Goal: Check status: Check status

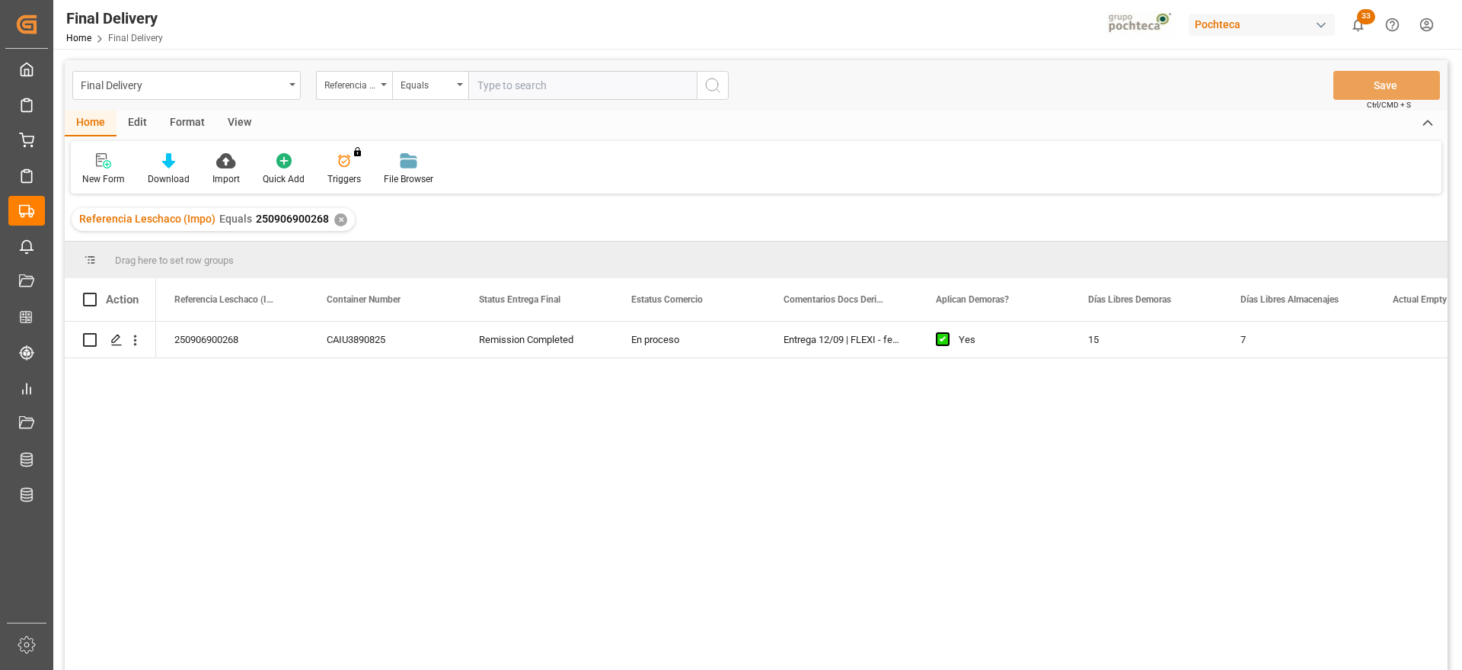
click at [339, 223] on div "✕" at bounding box center [340, 219] width 13 height 13
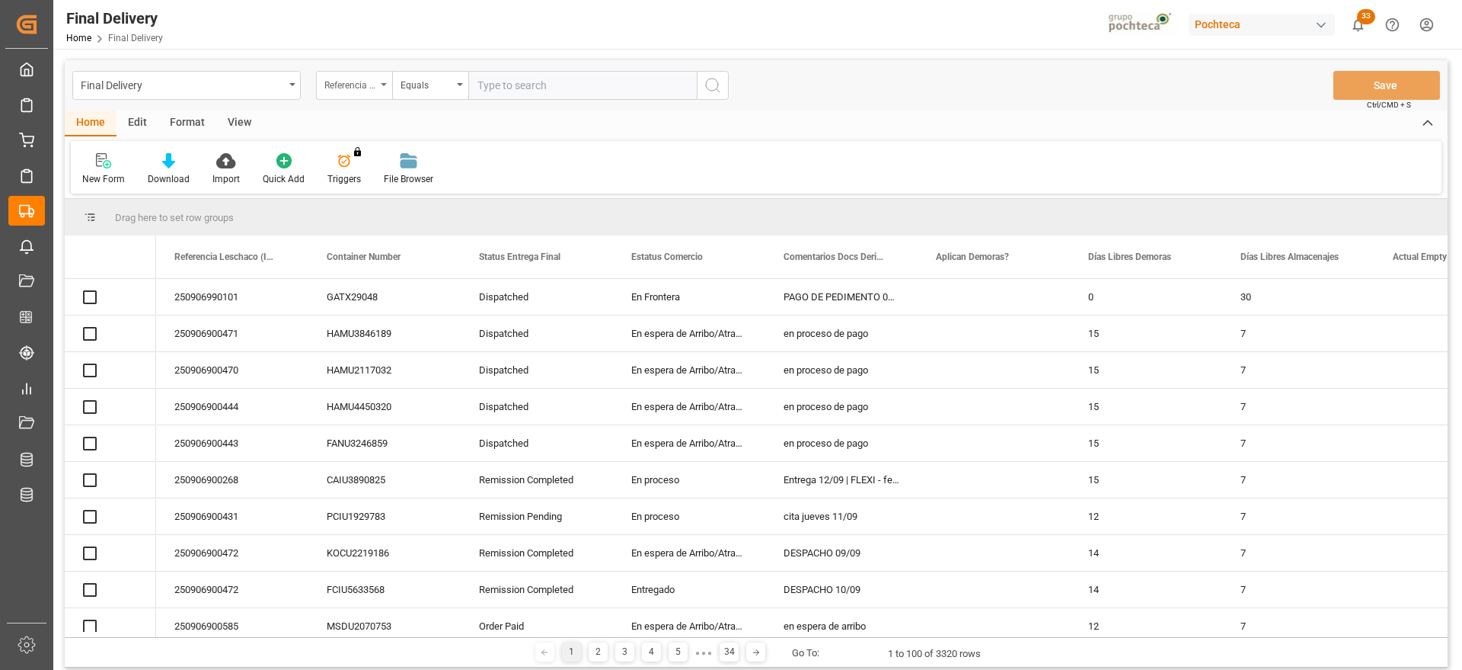
click at [356, 83] on div "Referencia Leschaco (Impo)" at bounding box center [350, 84] width 52 height 18
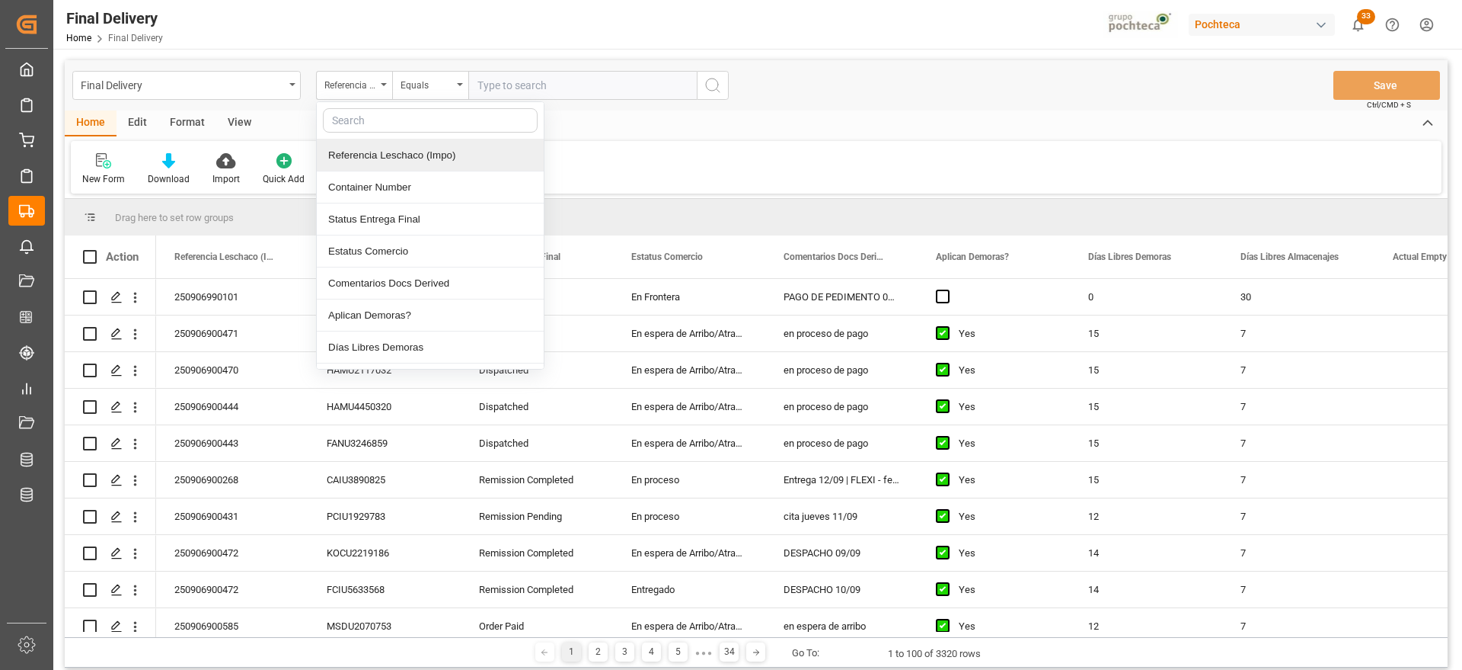
click at [366, 120] on input "text" at bounding box center [430, 120] width 215 height 24
type input "orde"
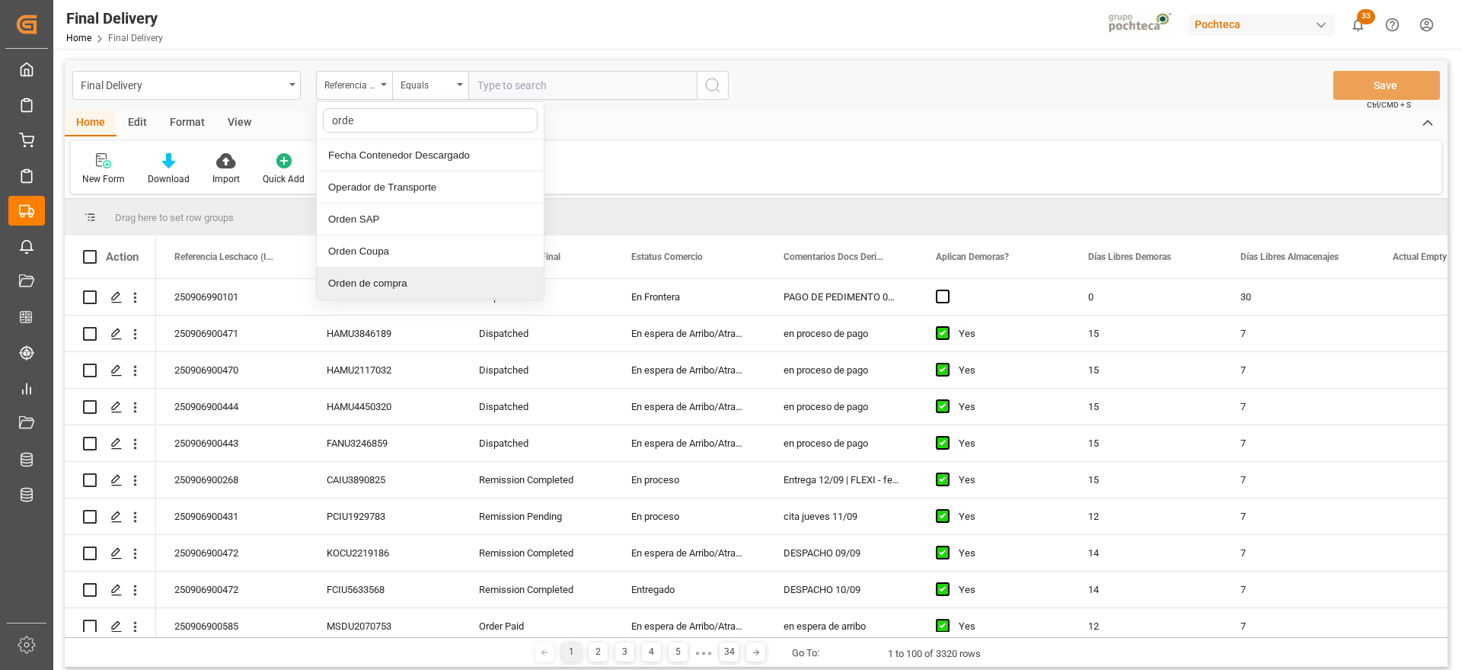
click at [412, 270] on div "Orden de compra" at bounding box center [430, 283] width 227 height 32
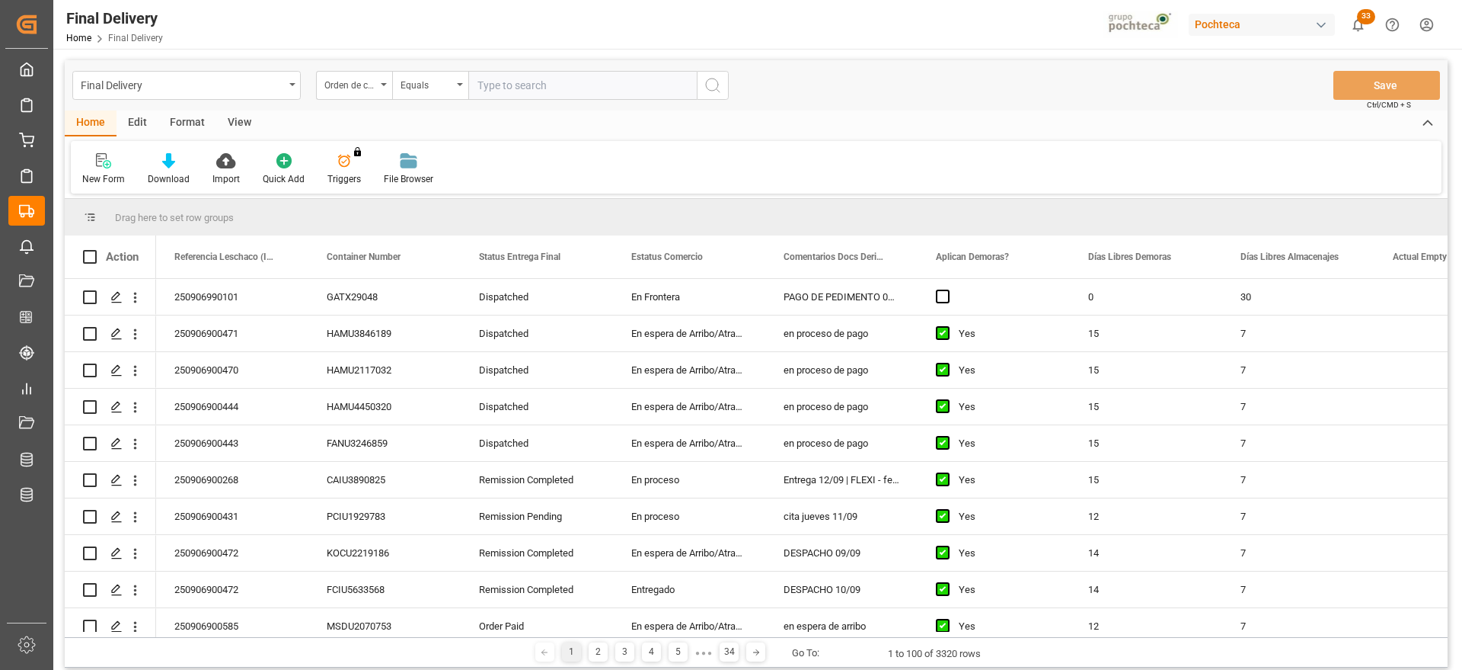
click at [515, 83] on input "text" at bounding box center [582, 85] width 228 height 29
paste input "5000305074"
type input "5000305074"
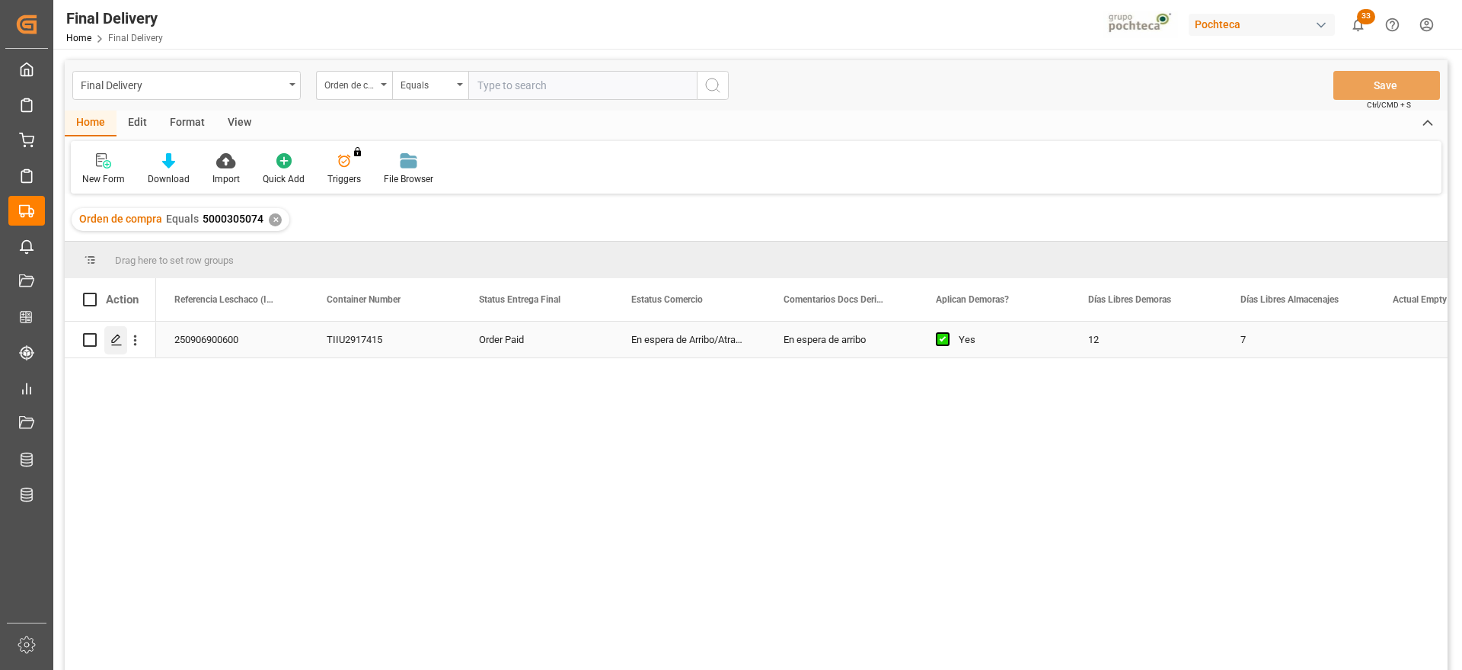
click at [116, 339] on icon "Press SPACE to select this row." at bounding box center [116, 340] width 12 height 12
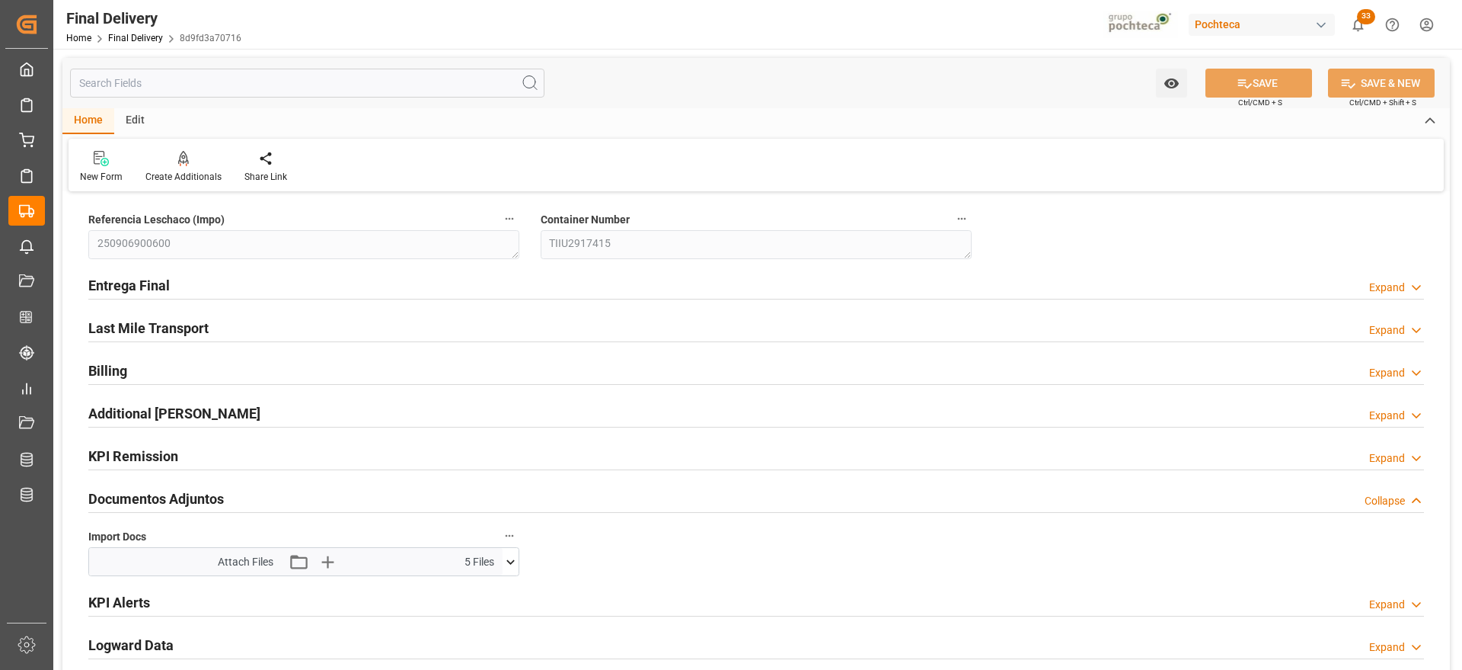
click at [514, 567] on icon at bounding box center [511, 562] width 16 height 16
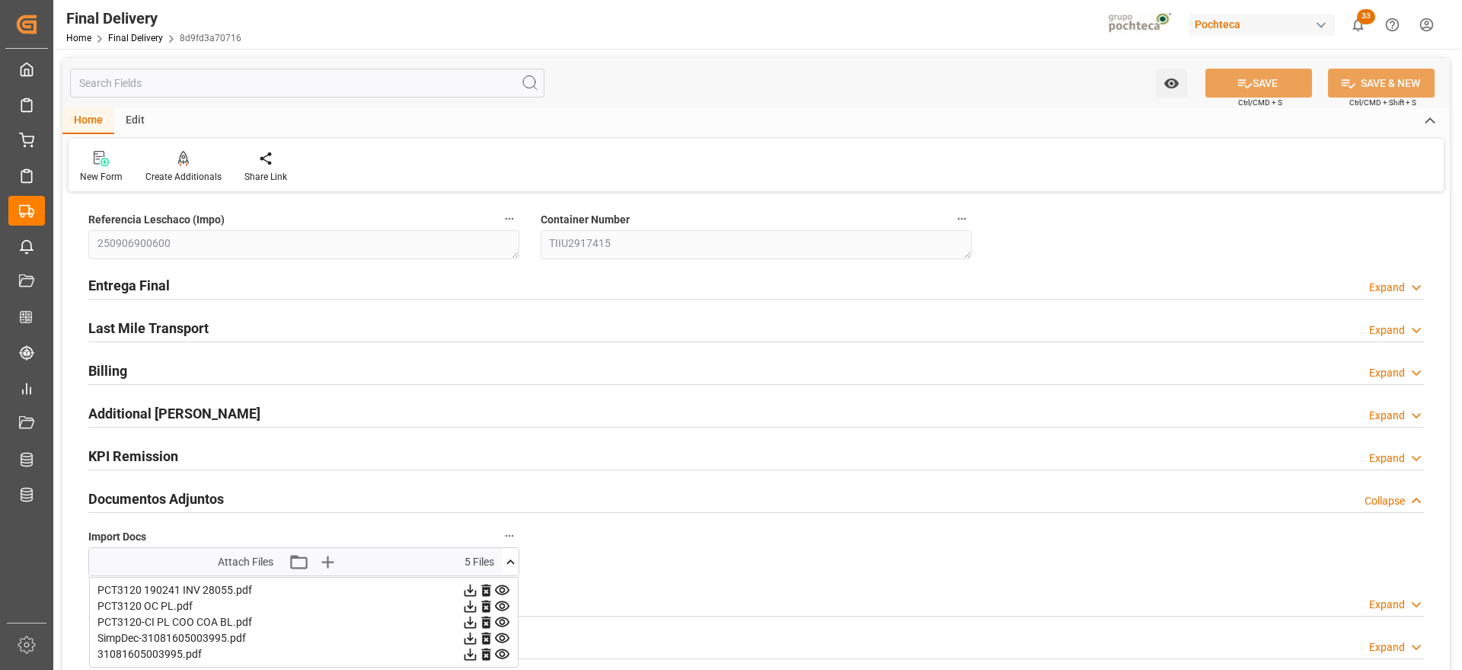
click at [513, 564] on icon at bounding box center [511, 562] width 16 height 16
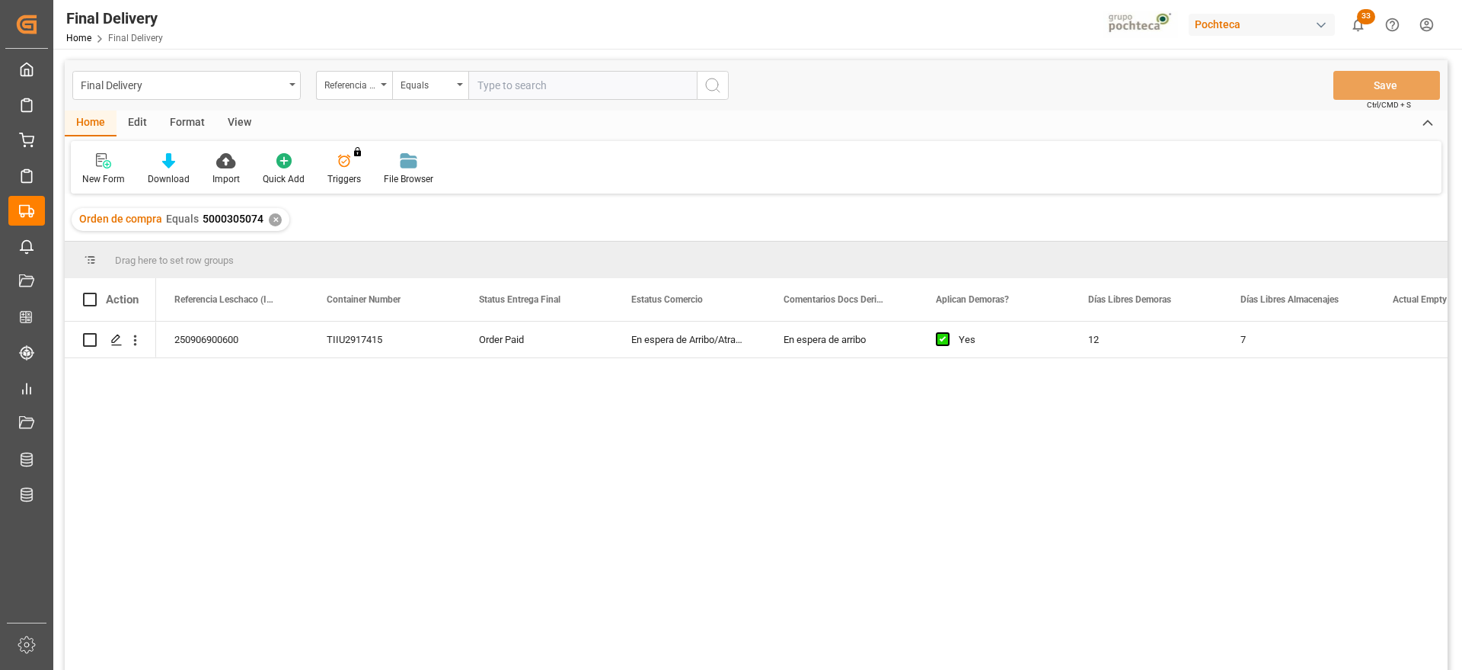
click at [822, 364] on div "250906900600 TIIU2917415 Order Paid En espera de Arribo/Atraque En espera de ar…" at bounding box center [802, 500] width 1292 height 358
drag, startPoint x: 840, startPoint y: 335, endPoint x: 844, endPoint y: 323, distance: 12.8
click at [839, 335] on div "En espera de arribo" at bounding box center [841, 339] width 152 height 36
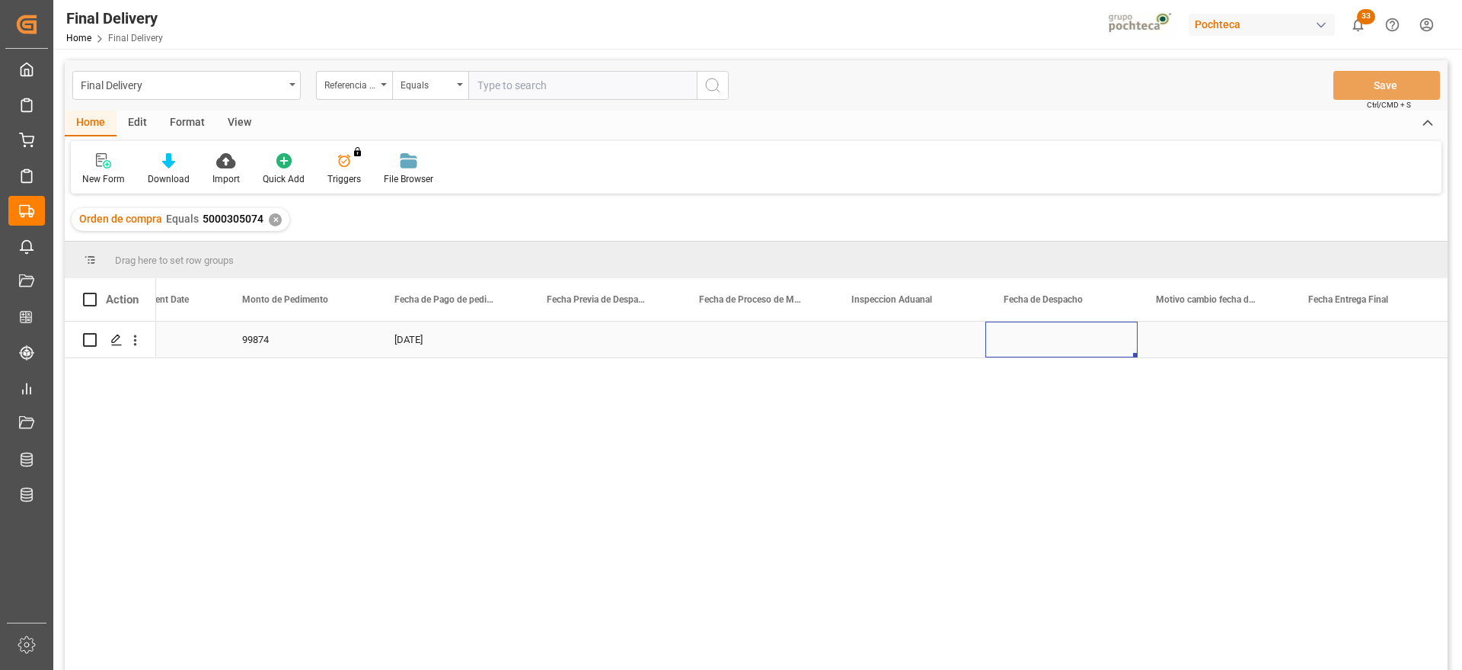
click at [1055, 337] on div "Press SPACE to select this row." at bounding box center [1062, 339] width 152 height 36
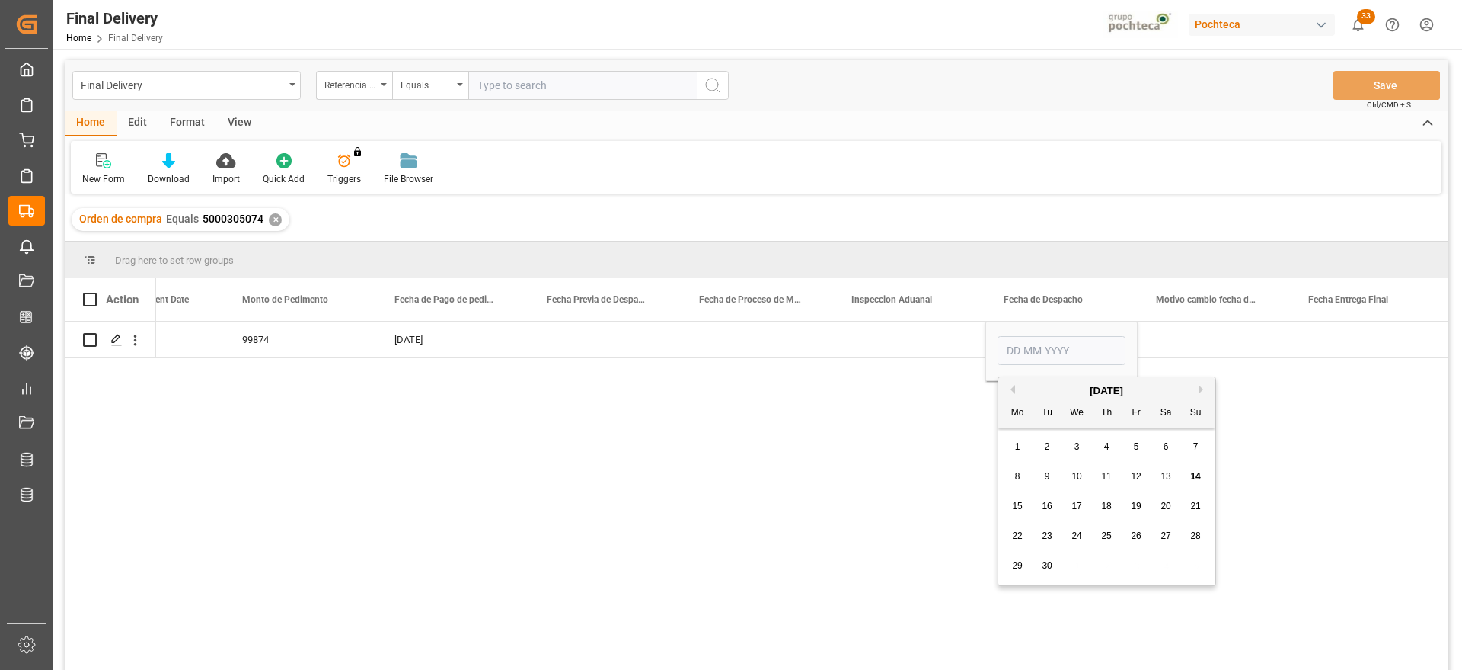
click at [1105, 508] on span "18" at bounding box center [1106, 505] width 10 height 11
type input "[DATE]"
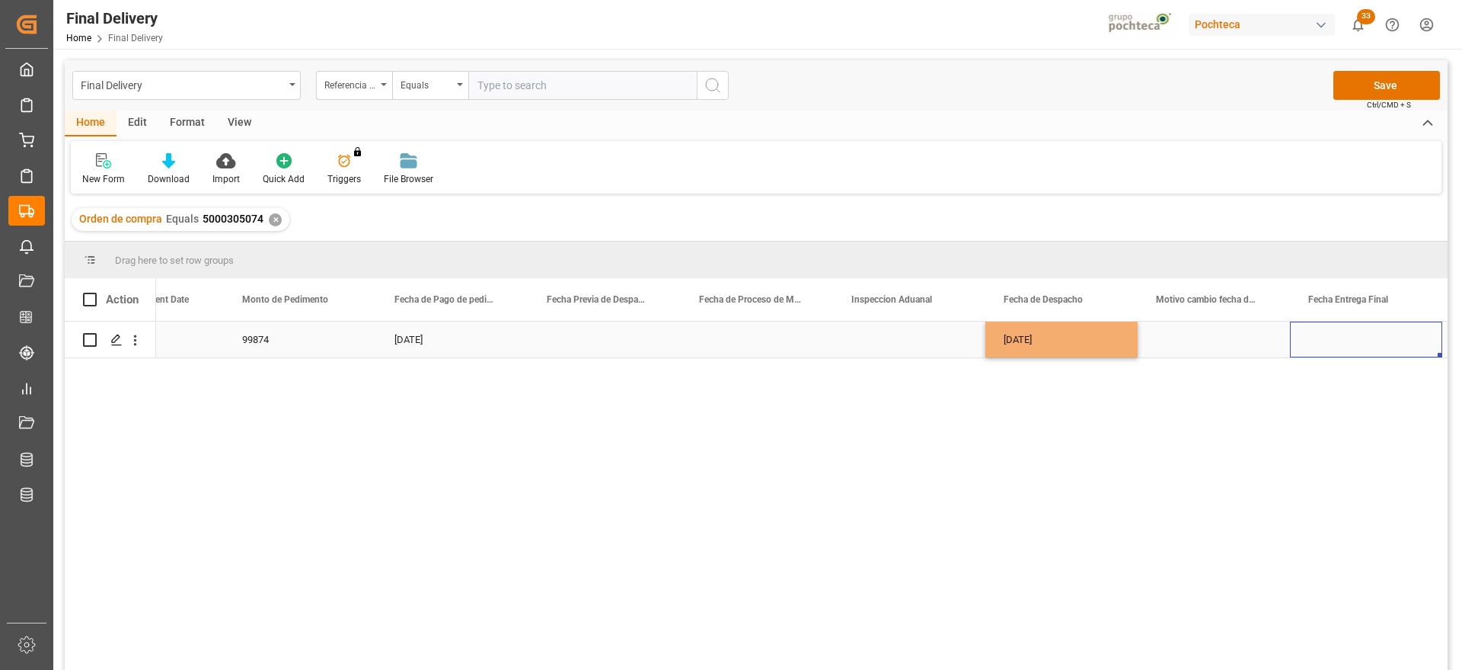
click at [1376, 348] on div "Press SPACE to select this row." at bounding box center [1366, 339] width 152 height 36
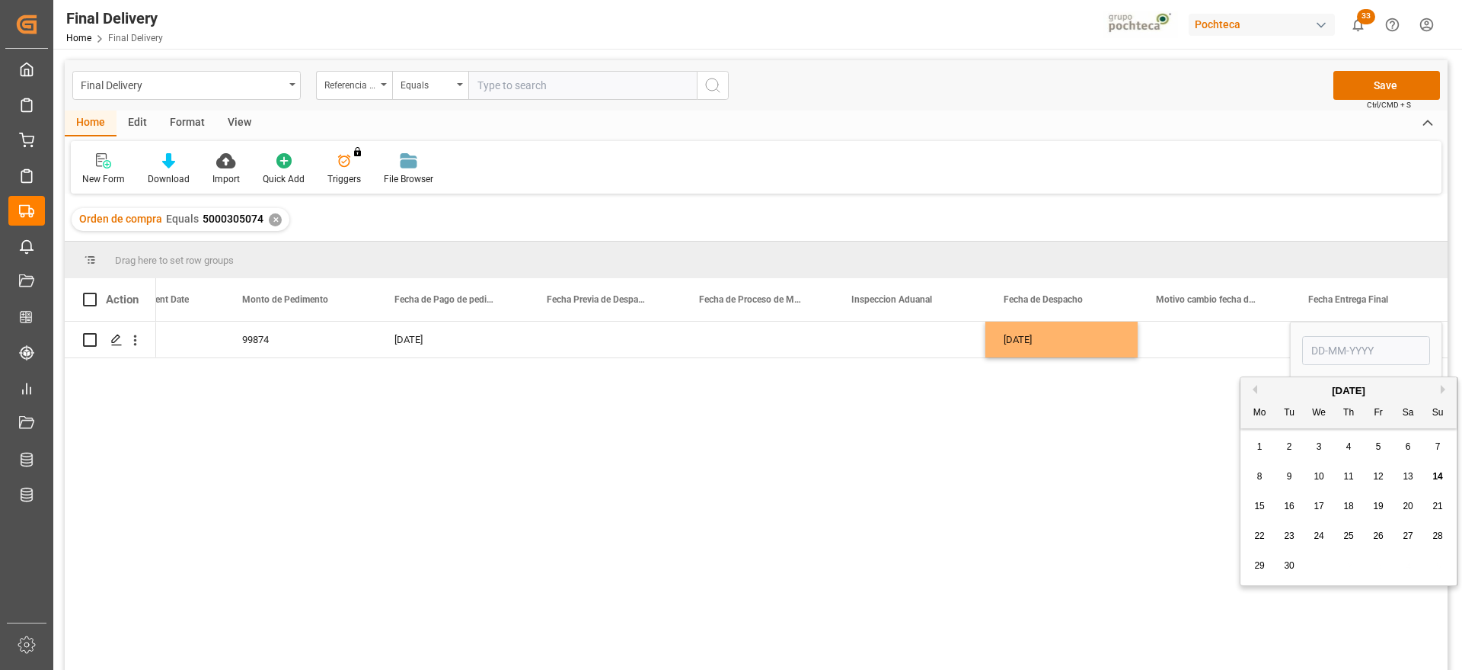
click at [1377, 508] on span "19" at bounding box center [1378, 505] width 10 height 11
type input "[DATE]"
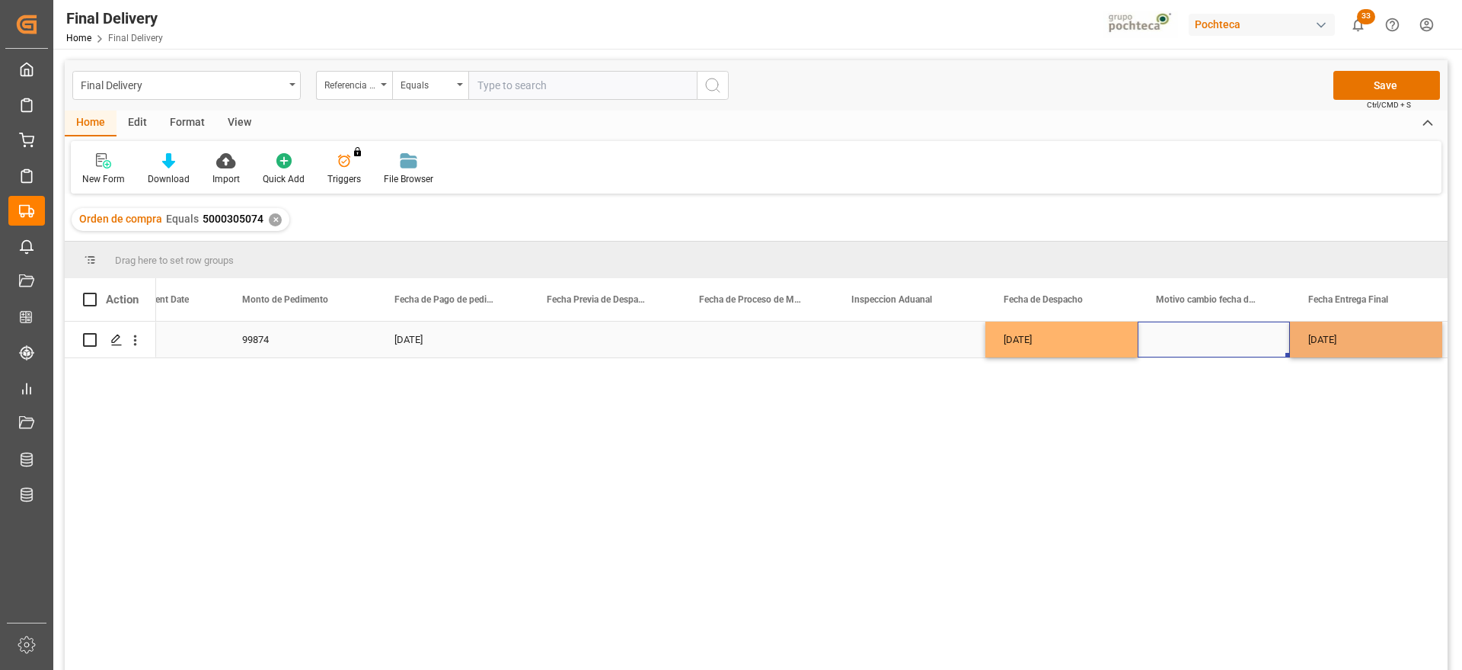
click at [1220, 339] on div "Press SPACE to select this row." at bounding box center [1214, 339] width 152 height 36
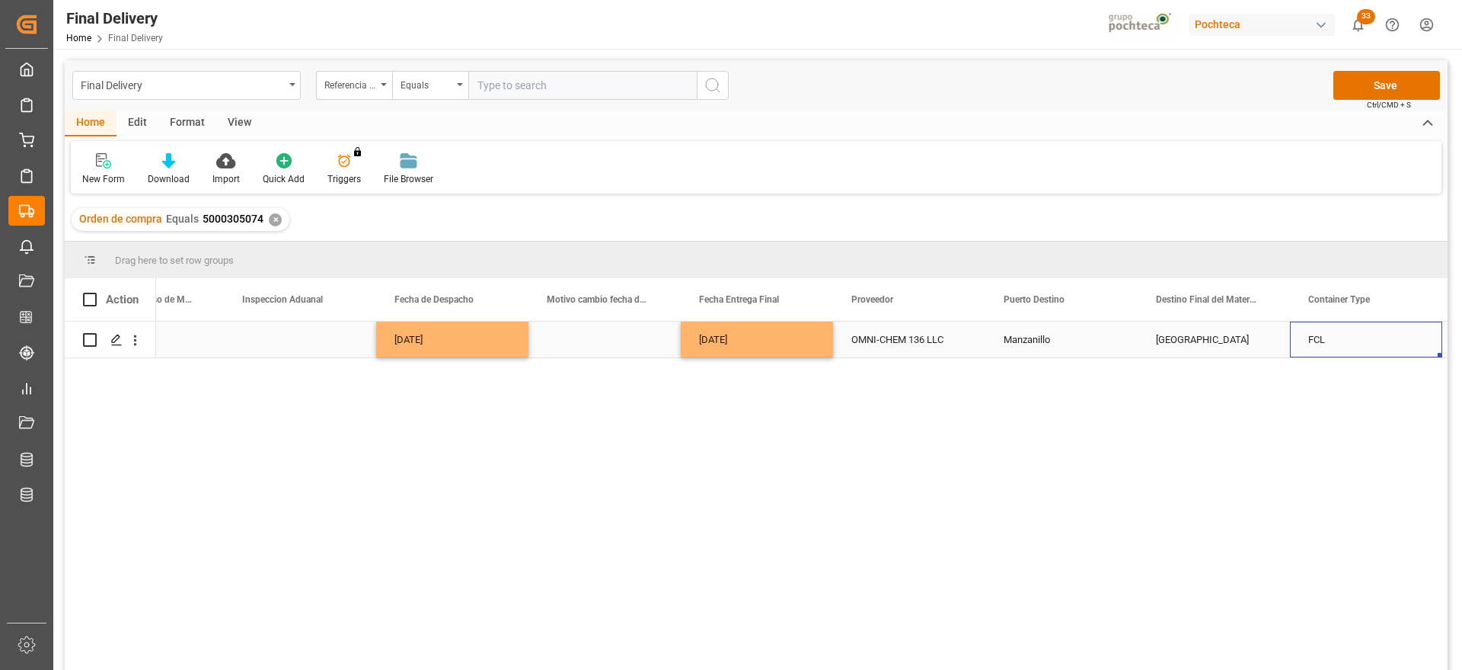
scroll to position [0, 4502]
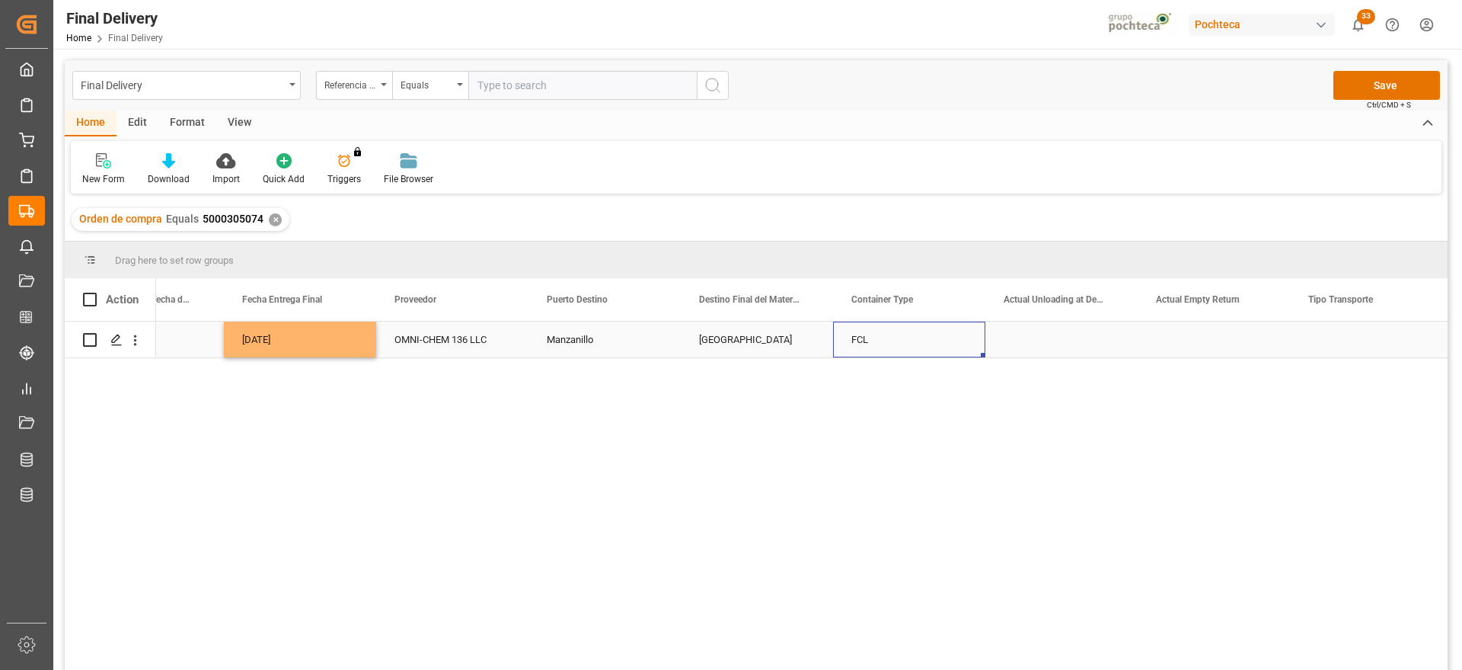
click at [1353, 340] on div "Press SPACE to select this row." at bounding box center [1366, 339] width 152 height 36
click at [1417, 347] on button "Select" at bounding box center [1366, 348] width 128 height 29
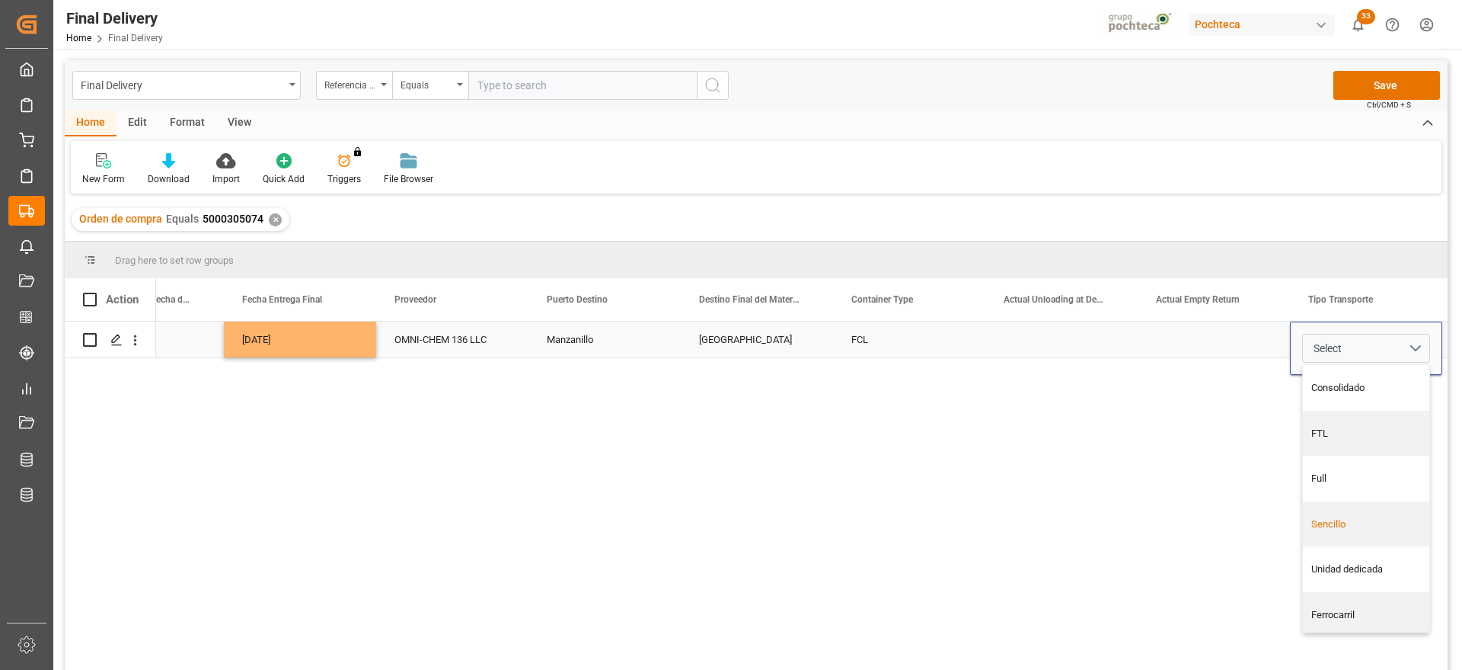
drag, startPoint x: 1368, startPoint y: 527, endPoint x: 1315, endPoint y: 438, distance: 103.8
click at [1366, 527] on div "Sencillo" at bounding box center [1367, 523] width 110 height 15
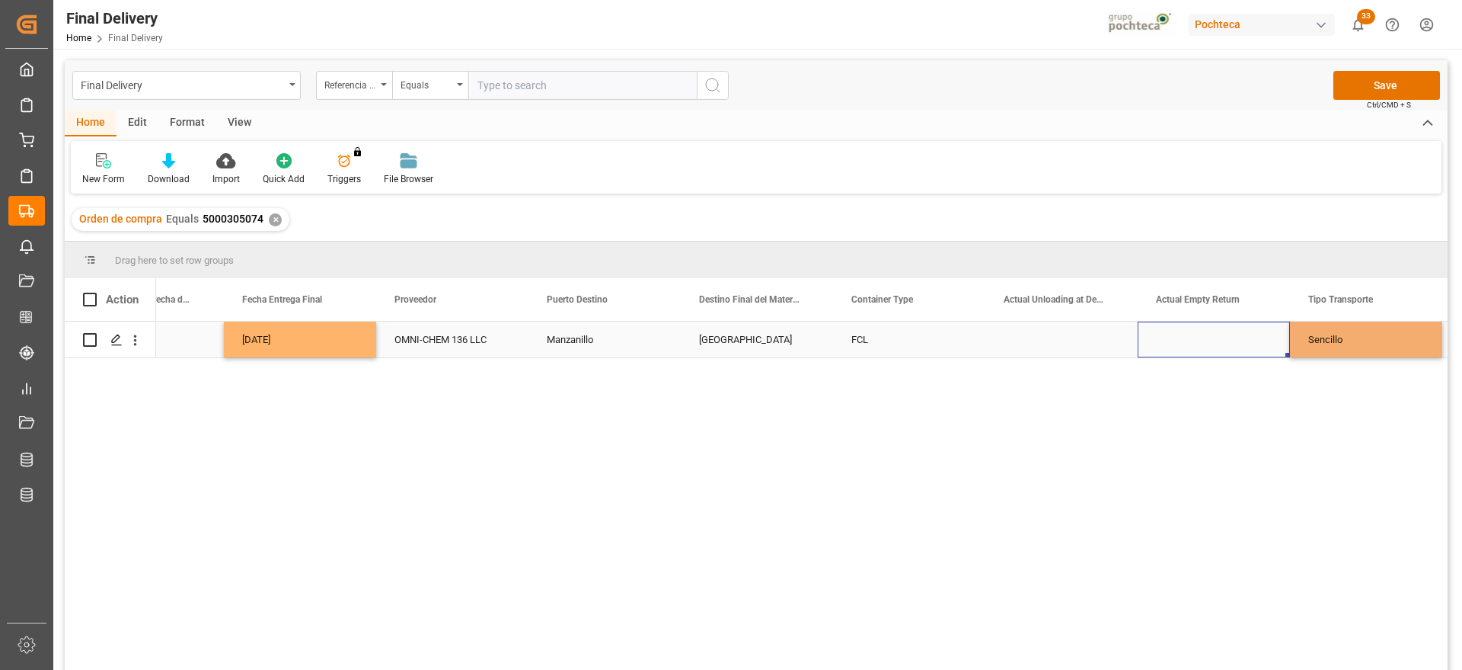
click at [1228, 340] on div "Press SPACE to select this row." at bounding box center [1214, 339] width 152 height 36
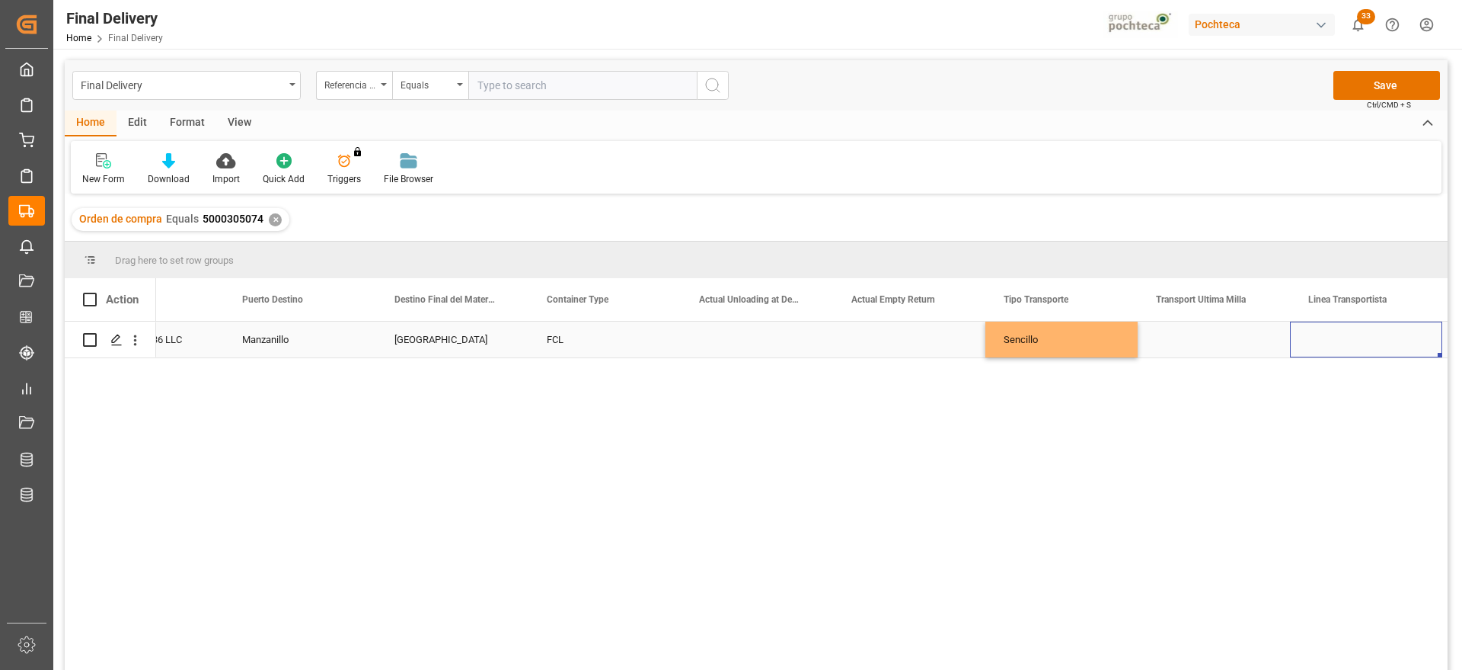
scroll to position [0, 5264]
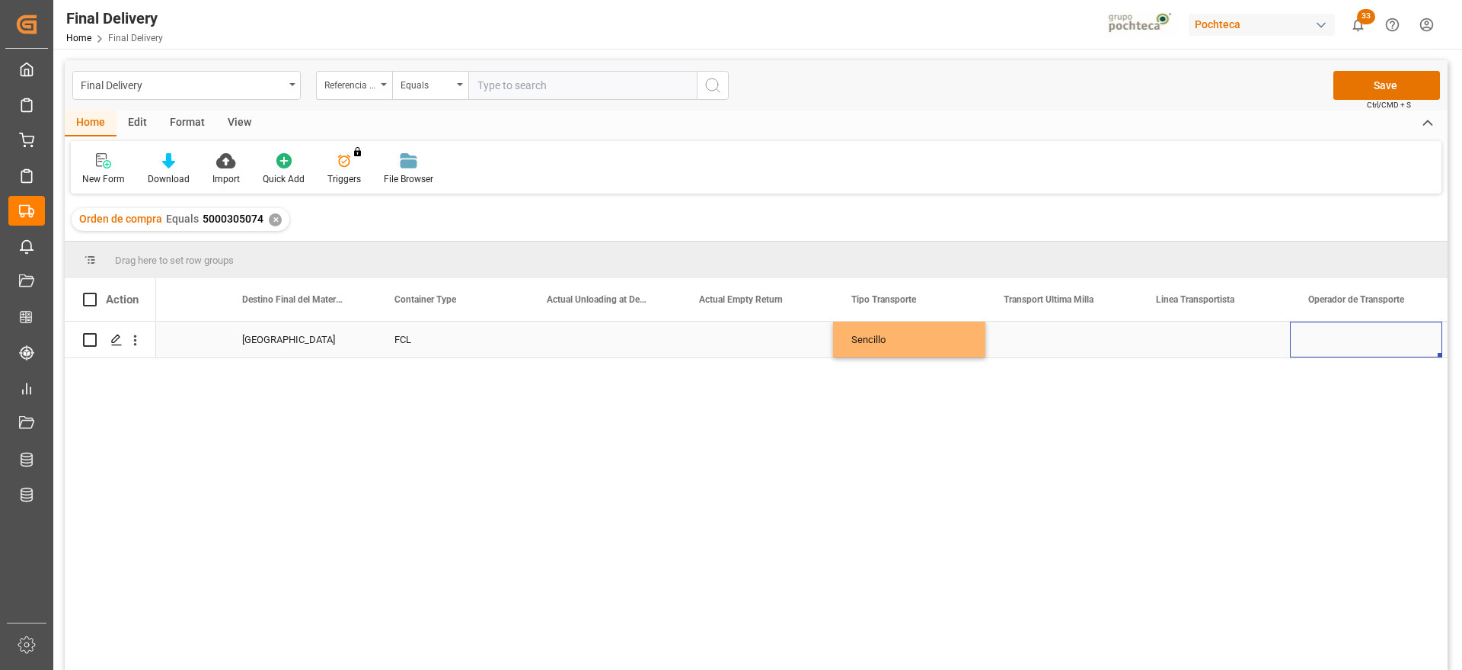
click at [1072, 344] on div "Press SPACE to select this row." at bounding box center [1062, 339] width 152 height 36
click at [1095, 344] on button "Select" at bounding box center [1062, 348] width 128 height 29
click at [1068, 391] on div "Leschaco" at bounding box center [1062, 387] width 110 height 15
click at [1187, 336] on div "Press SPACE to select this row." at bounding box center [1214, 339] width 152 height 36
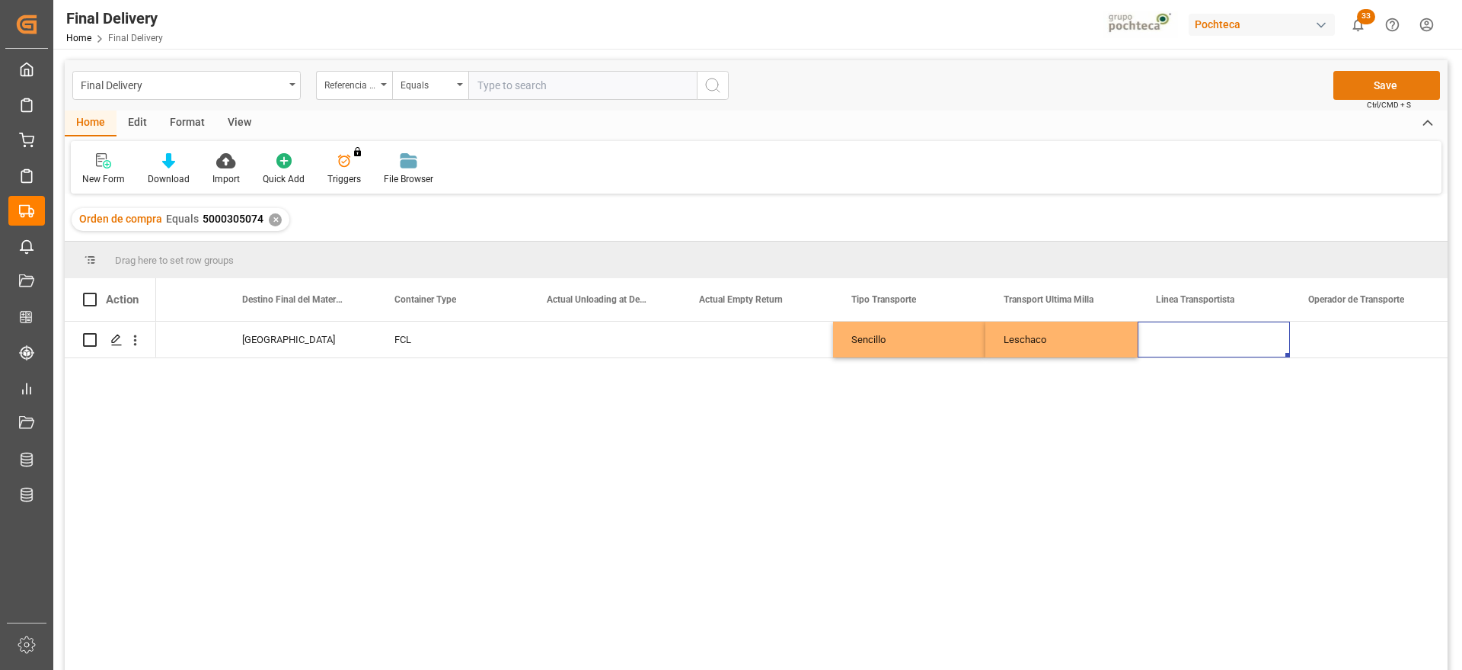
click at [1387, 82] on button "Save" at bounding box center [1387, 85] width 107 height 29
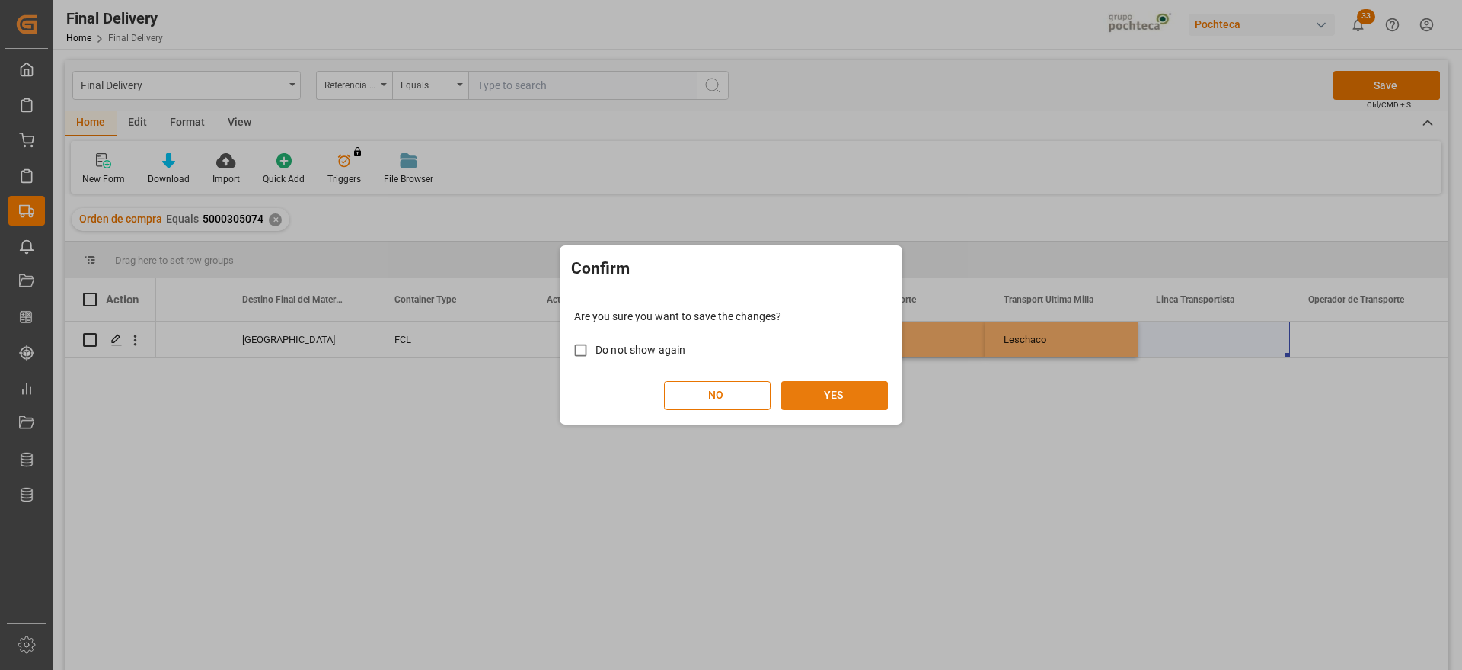
click at [869, 382] on button "YES" at bounding box center [834, 395] width 107 height 29
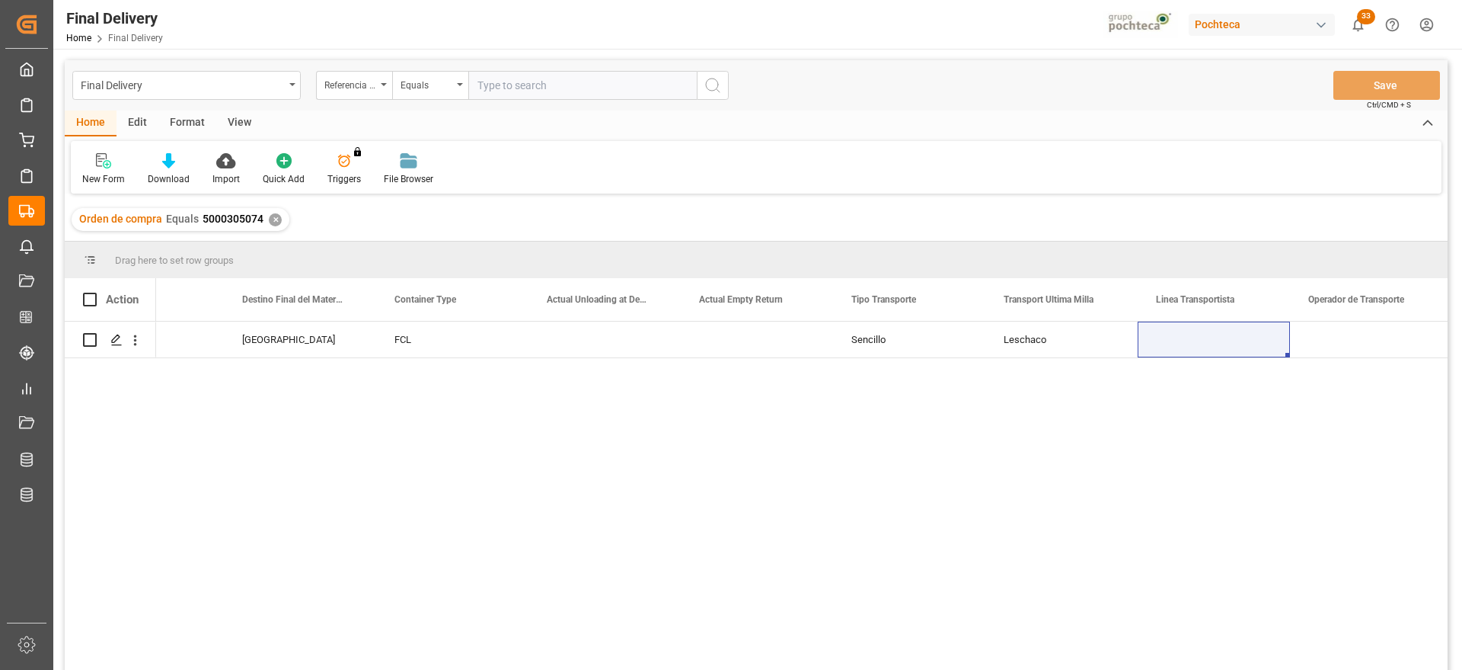
click at [274, 221] on div "✕" at bounding box center [275, 219] width 13 height 13
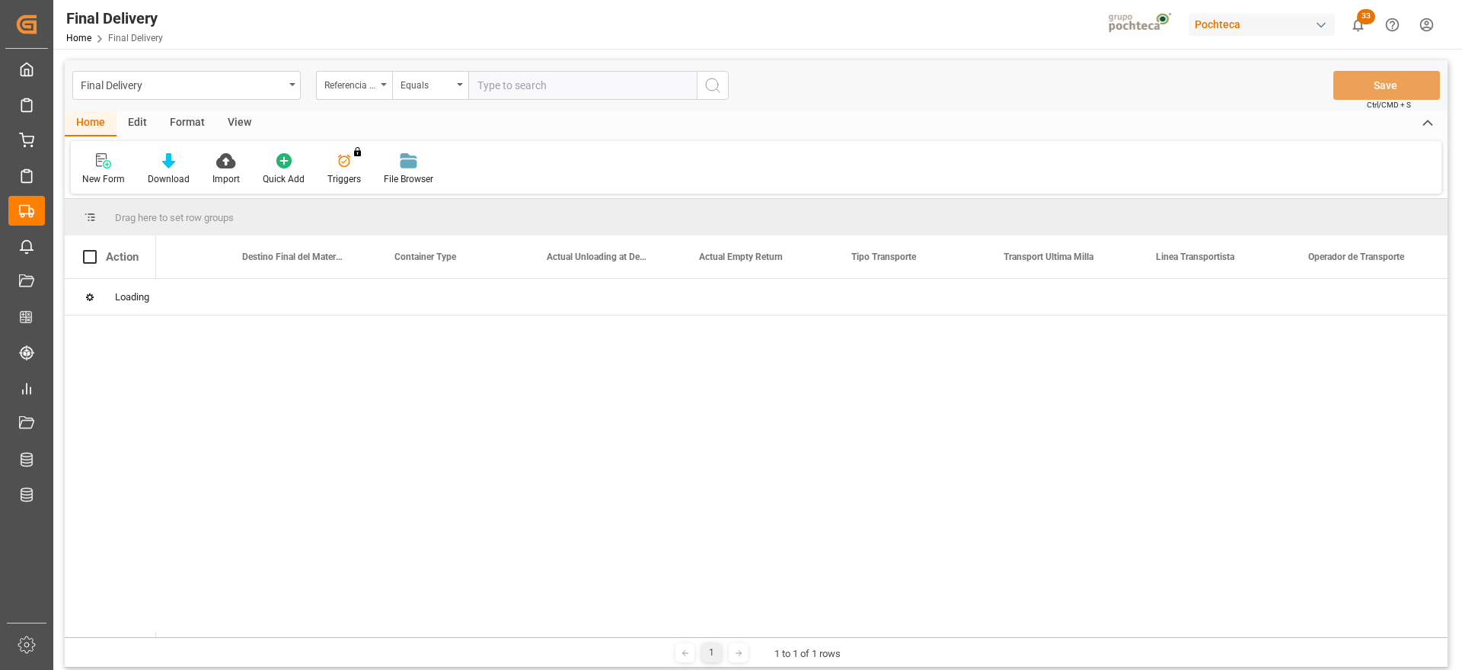
click at [558, 84] on input "text" at bounding box center [582, 85] width 228 height 29
paste input "5000306319"
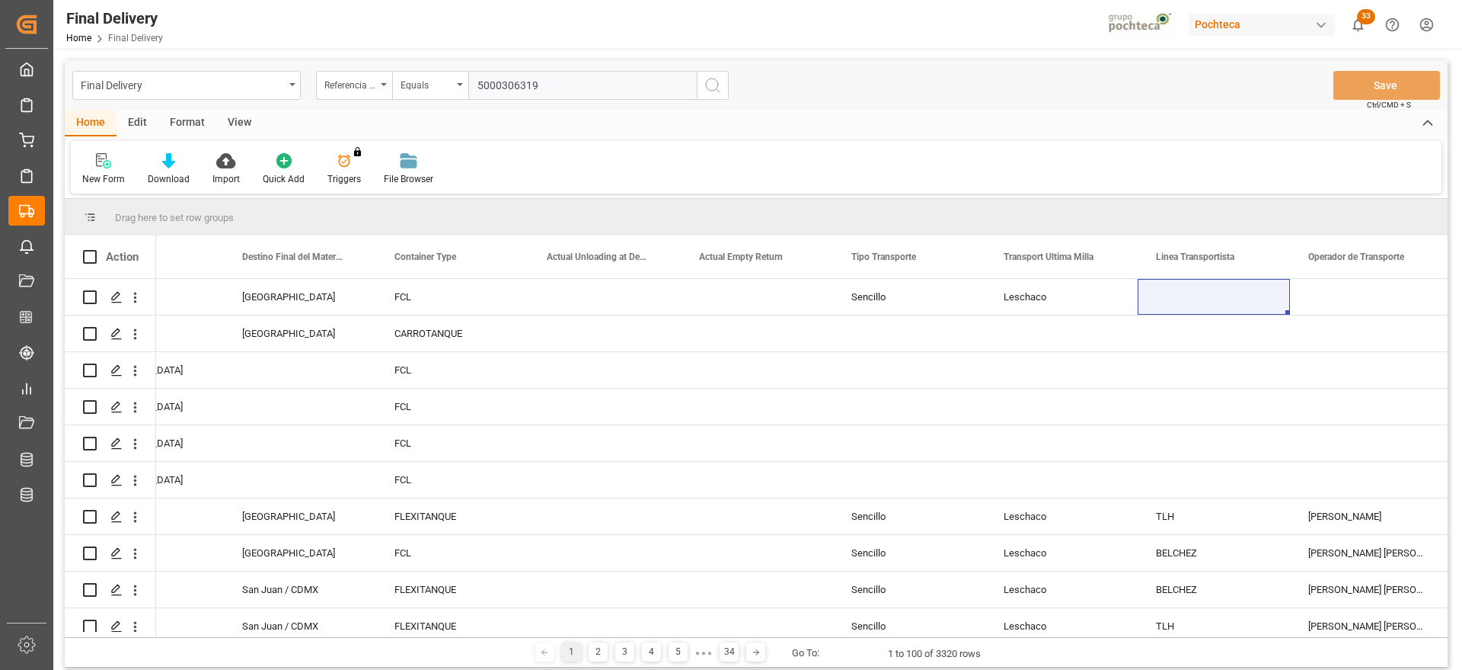
type input "5000306319"
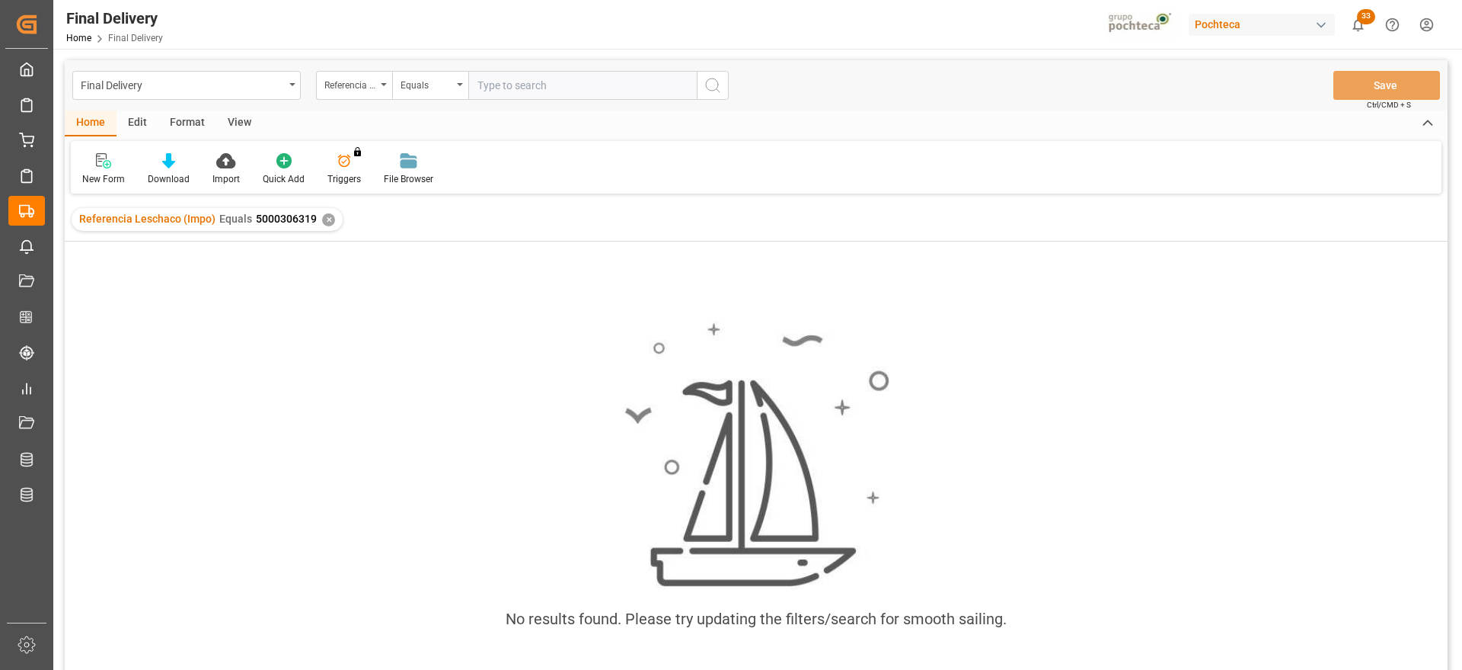
click at [322, 216] on div "✕" at bounding box center [328, 219] width 13 height 13
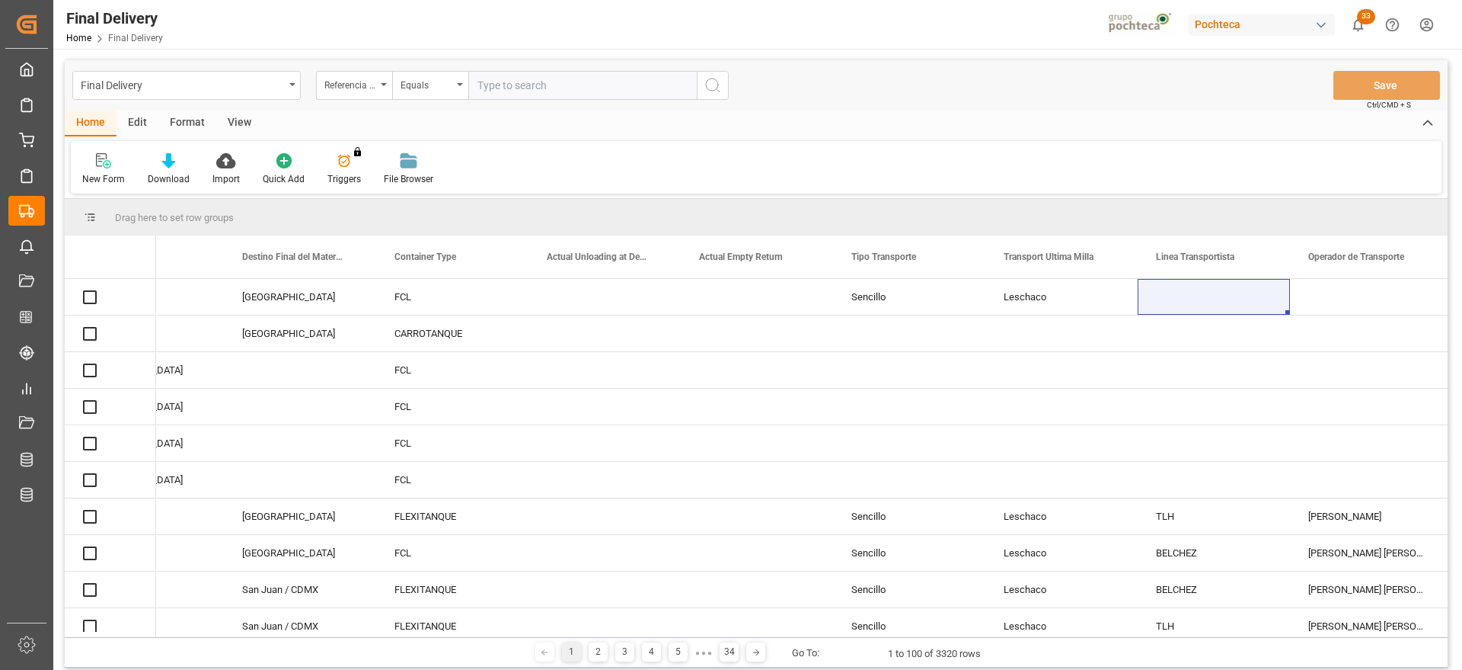
click at [363, 87] on div "Referencia Leschaco (Impo)" at bounding box center [350, 84] width 52 height 18
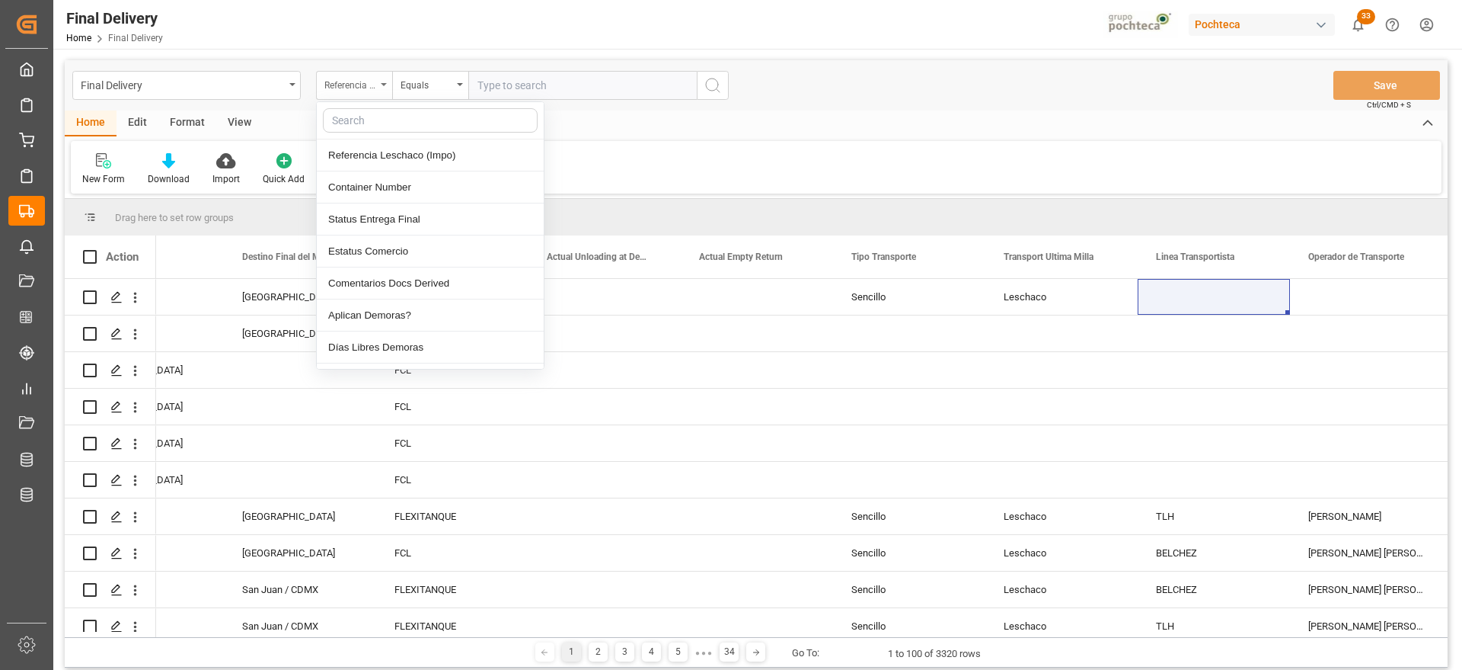
click at [363, 88] on div "Referencia Leschaco (Impo)" at bounding box center [350, 84] width 52 height 18
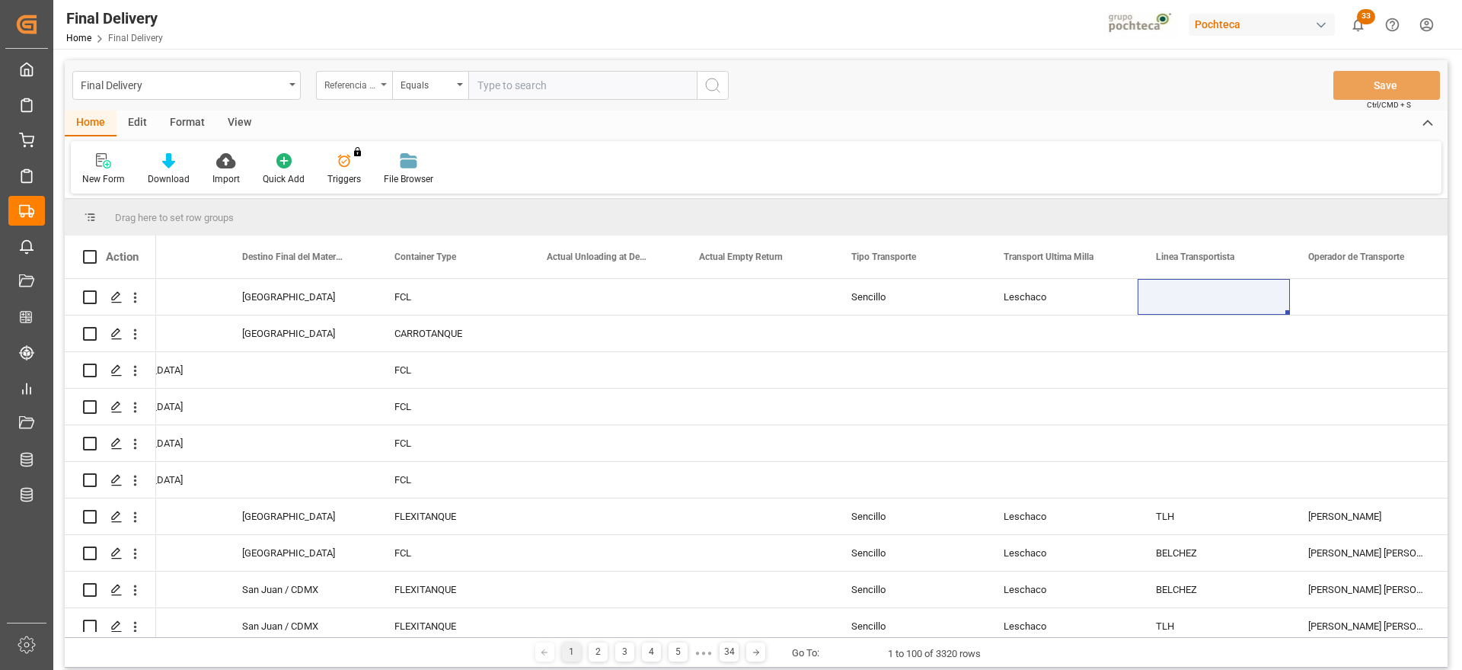
click at [370, 85] on div "Referencia Leschaco (Impo)" at bounding box center [350, 84] width 52 height 18
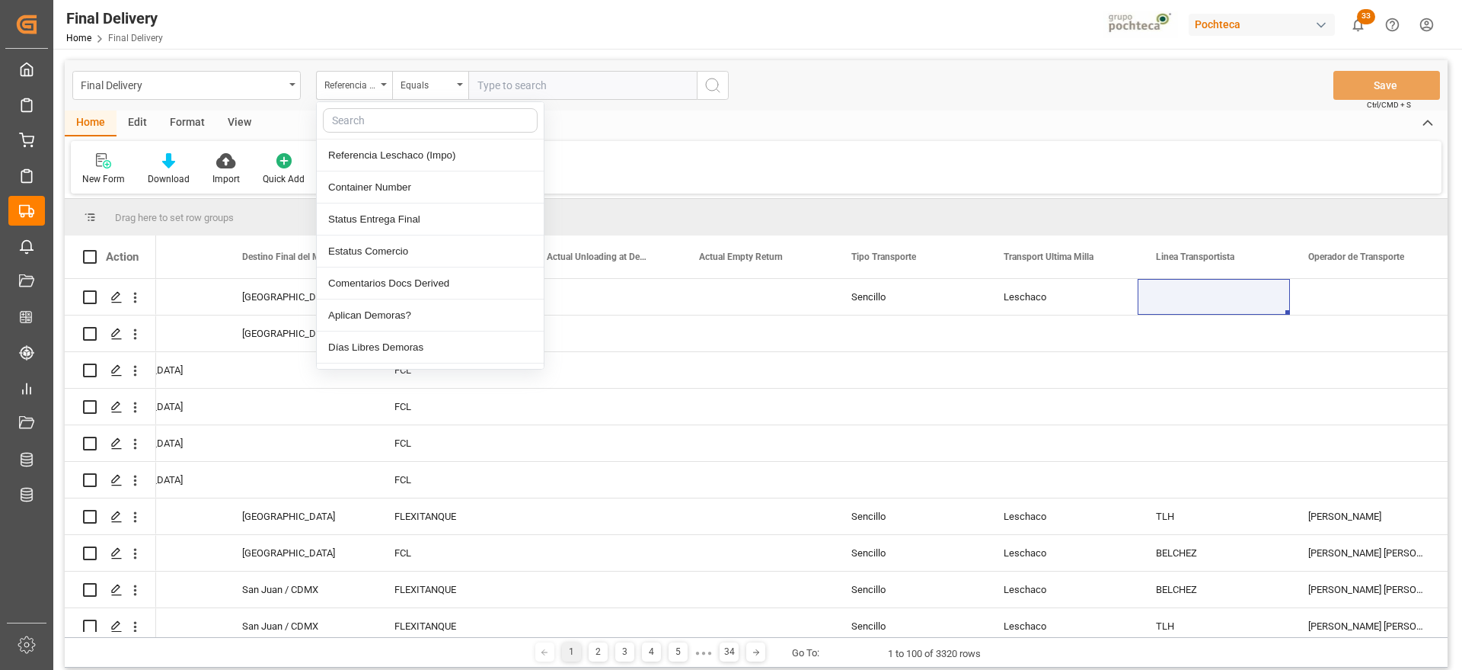
click at [377, 117] on input "text" at bounding box center [430, 120] width 215 height 24
type input "orde"
click at [403, 189] on div "Operador de Transporte" at bounding box center [430, 187] width 227 height 32
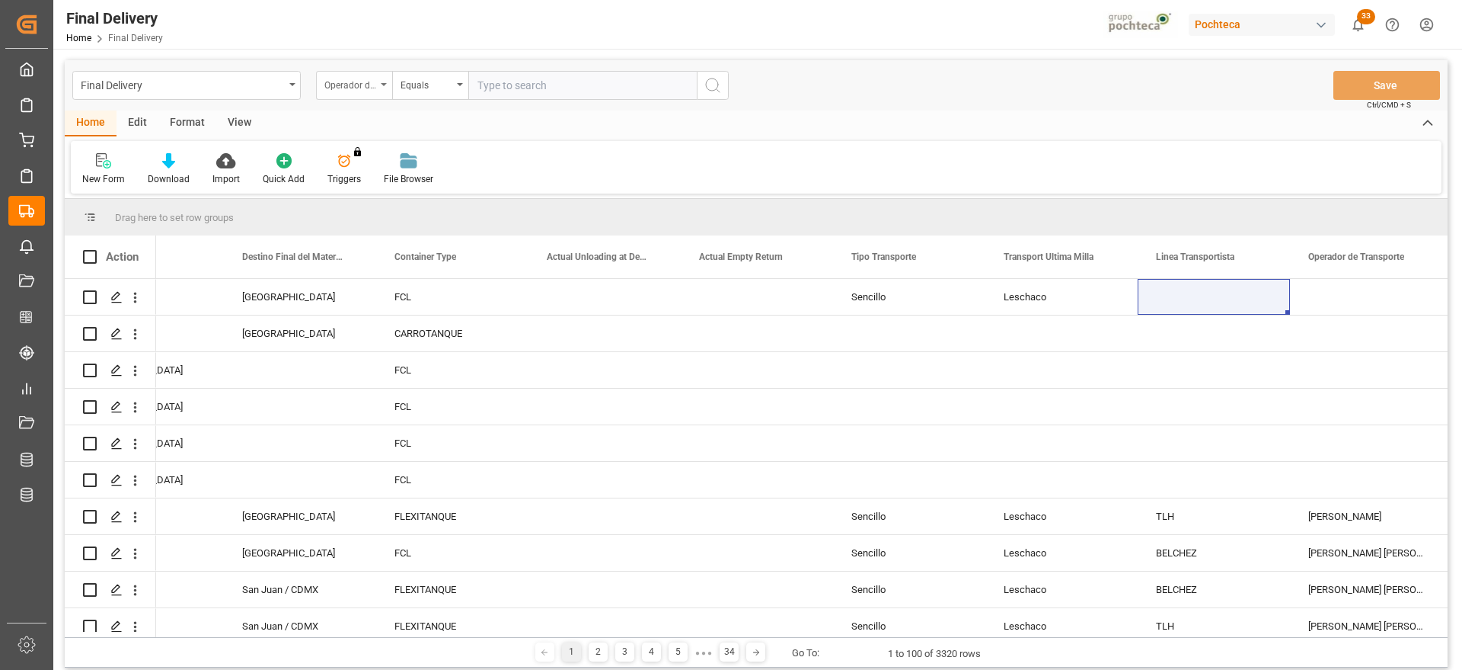
click at [366, 80] on div "Operador de Transporte" at bounding box center [350, 84] width 52 height 18
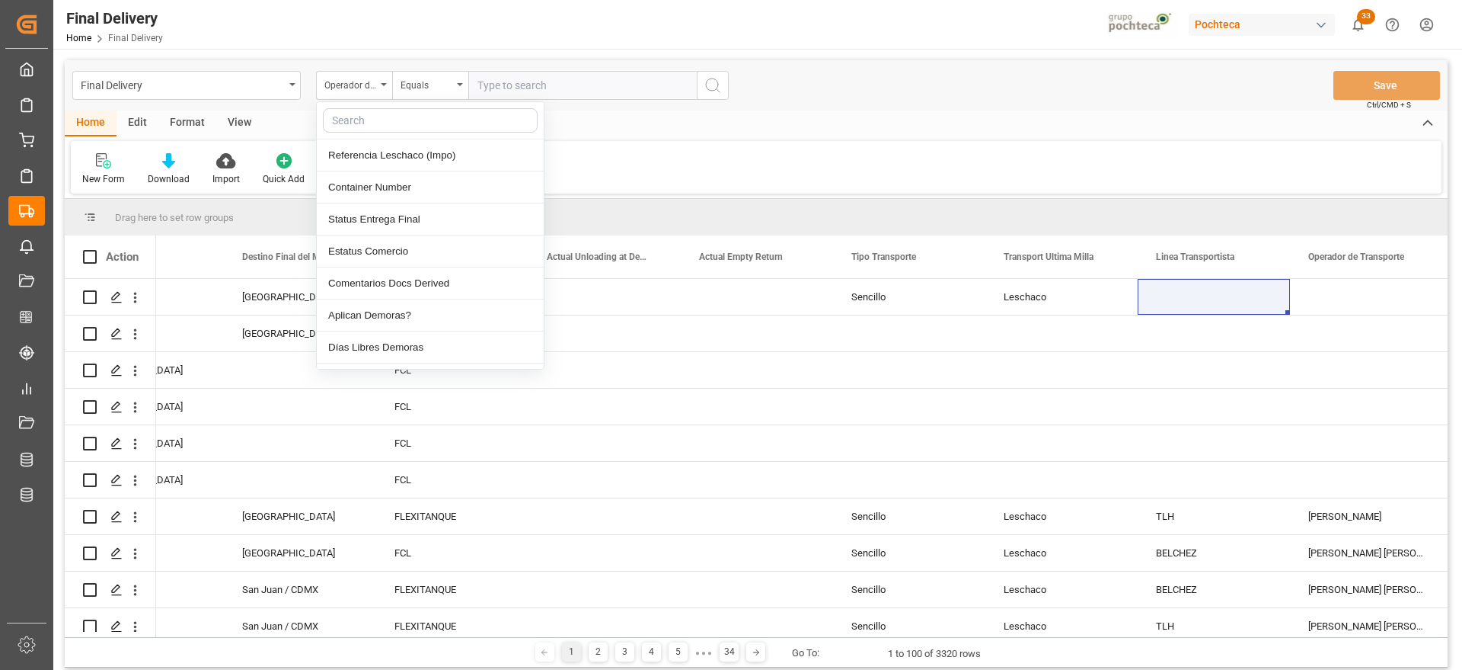
click at [352, 120] on input "text" at bounding box center [430, 120] width 215 height 24
type input "orde"
click at [380, 257] on div "Orden Coupa" at bounding box center [430, 251] width 227 height 32
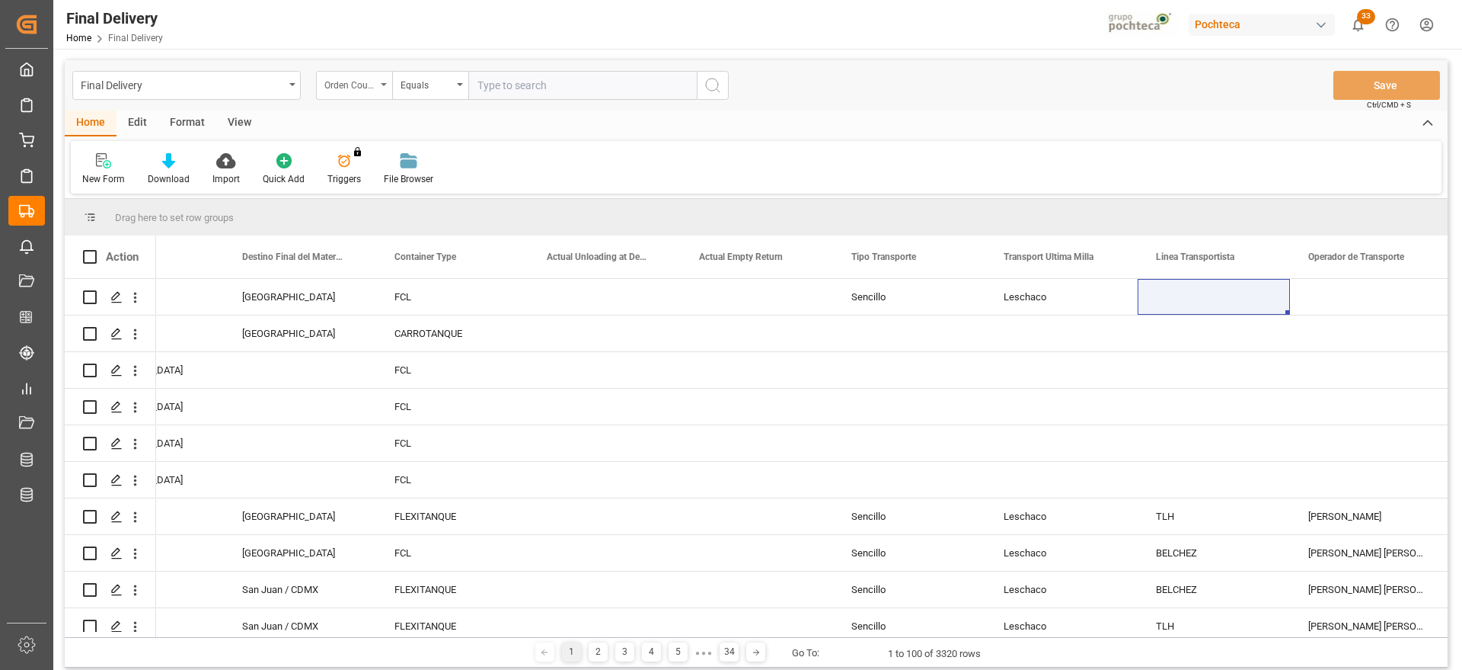
click at [335, 83] on div "Orden Coupa" at bounding box center [350, 84] width 52 height 18
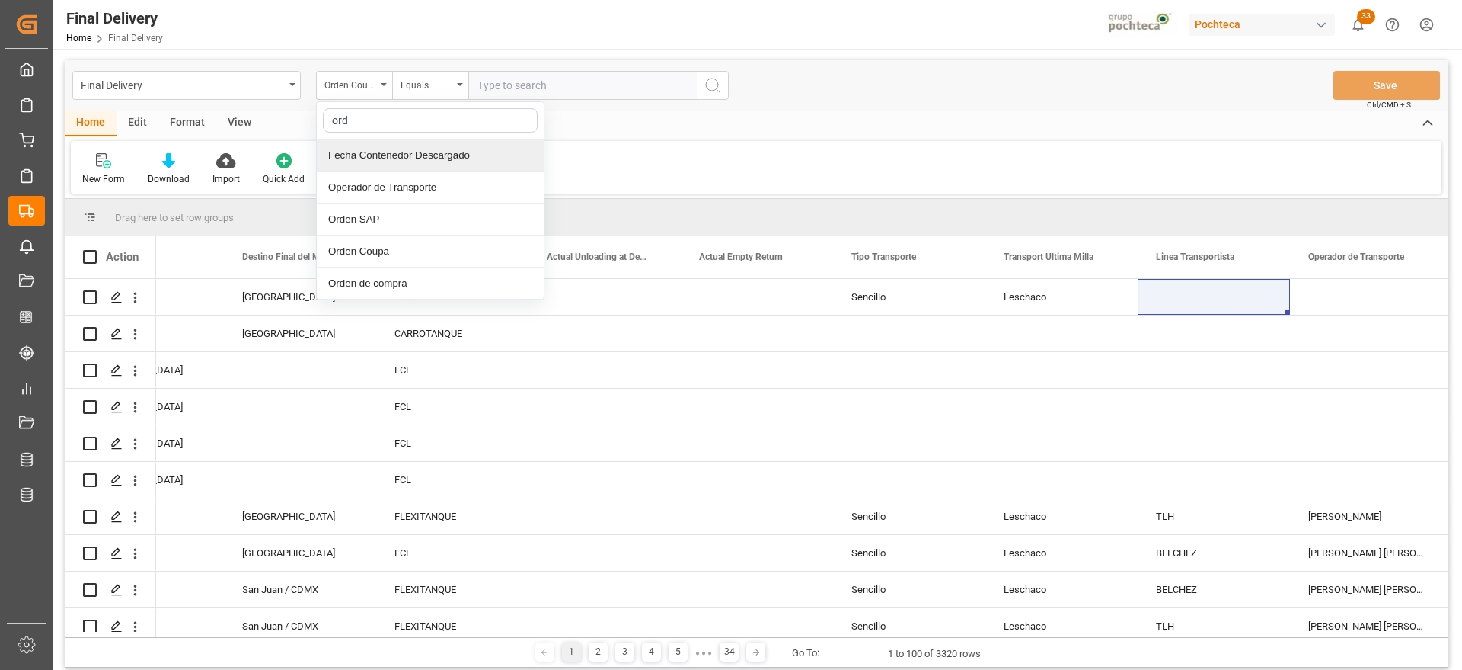
type input "orde"
click at [423, 282] on div "Orden de compra" at bounding box center [430, 283] width 227 height 32
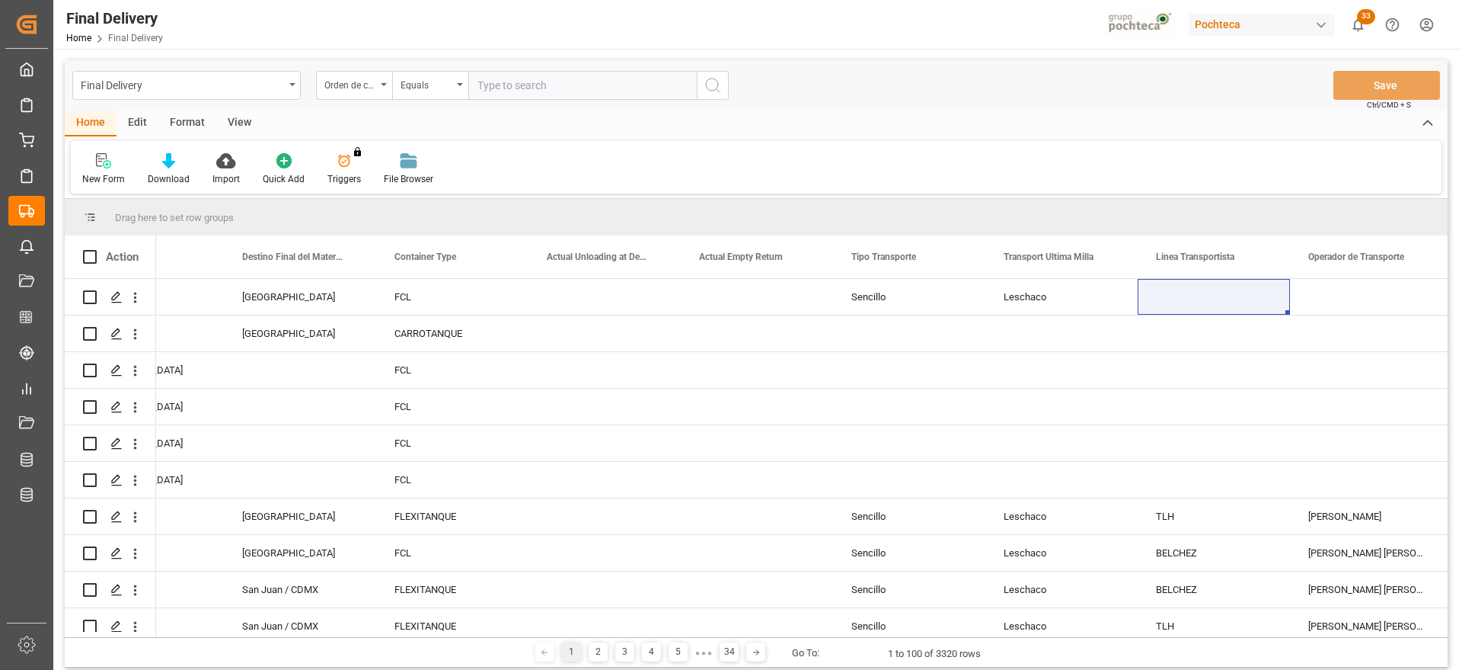
click at [551, 79] on input "text" at bounding box center [582, 85] width 228 height 29
paste input "5000306319"
type input "5000306319"
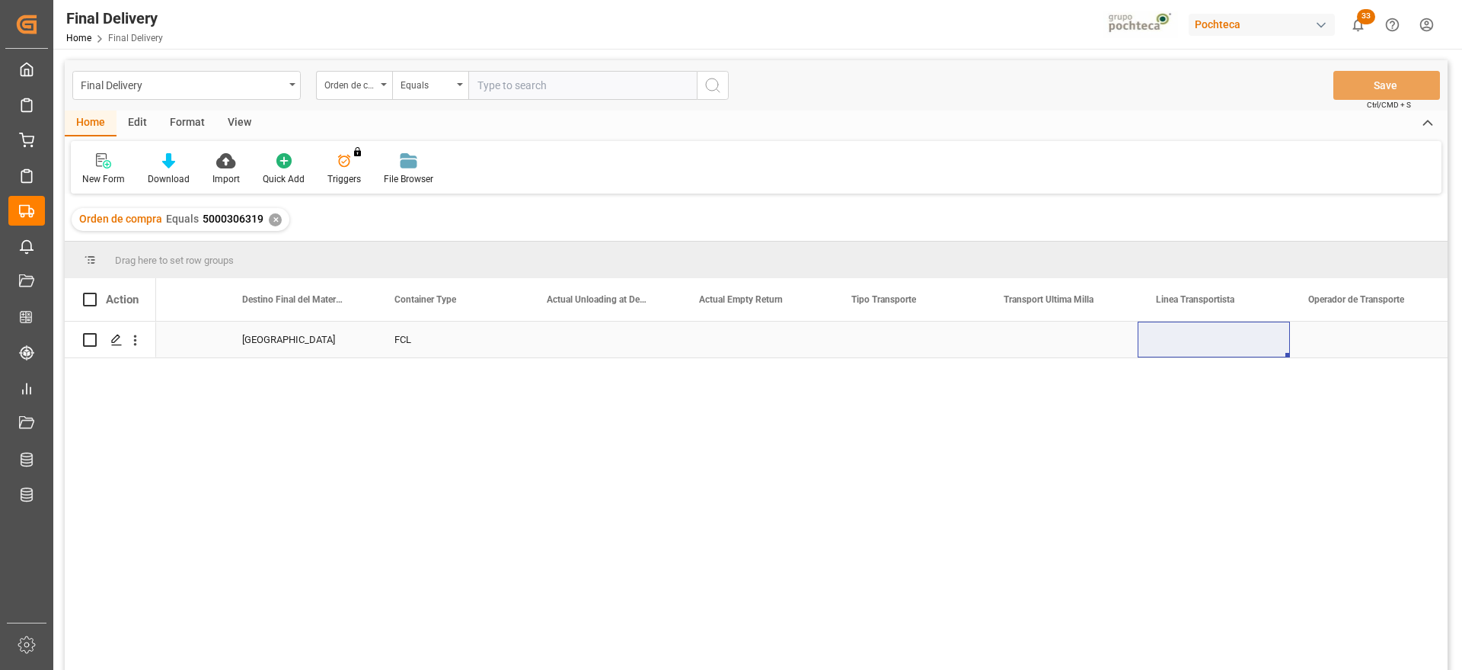
click at [426, 344] on div "FCL" at bounding box center [452, 339] width 152 height 36
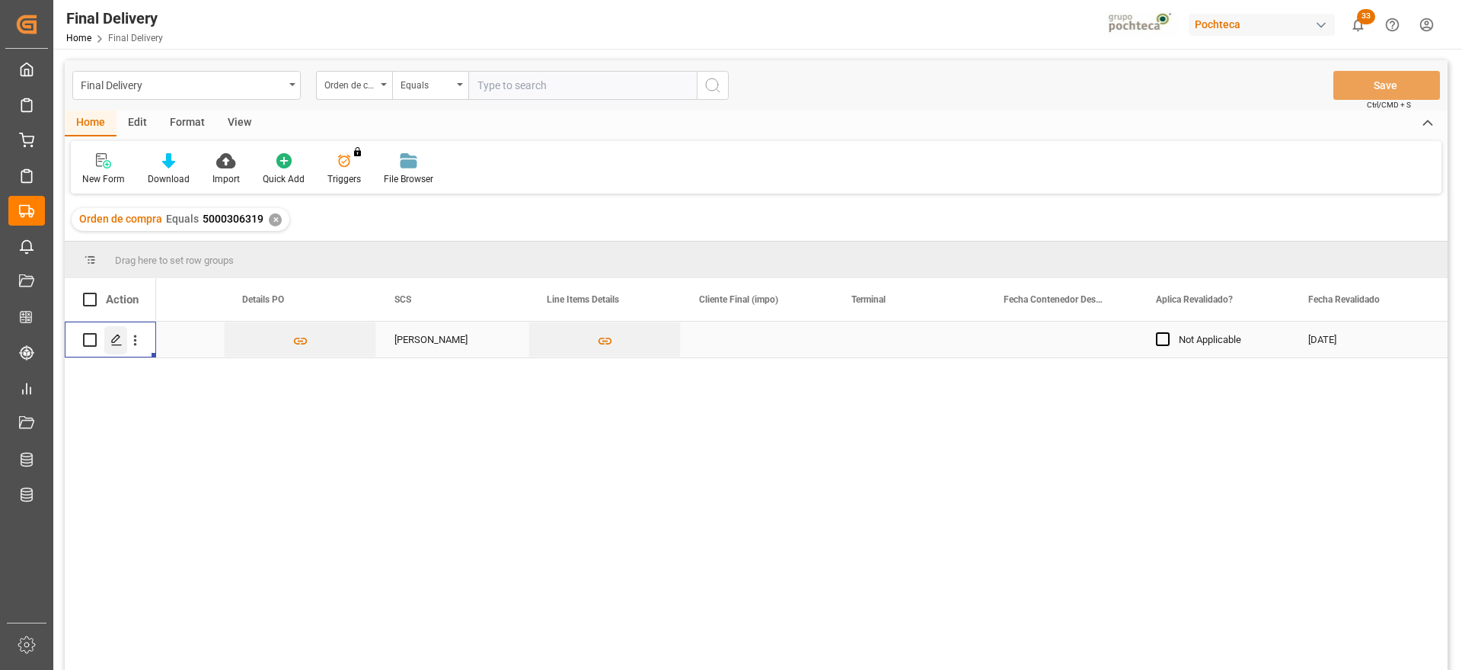
click at [110, 338] on div "Press SPACE to select this row." at bounding box center [115, 340] width 23 height 28
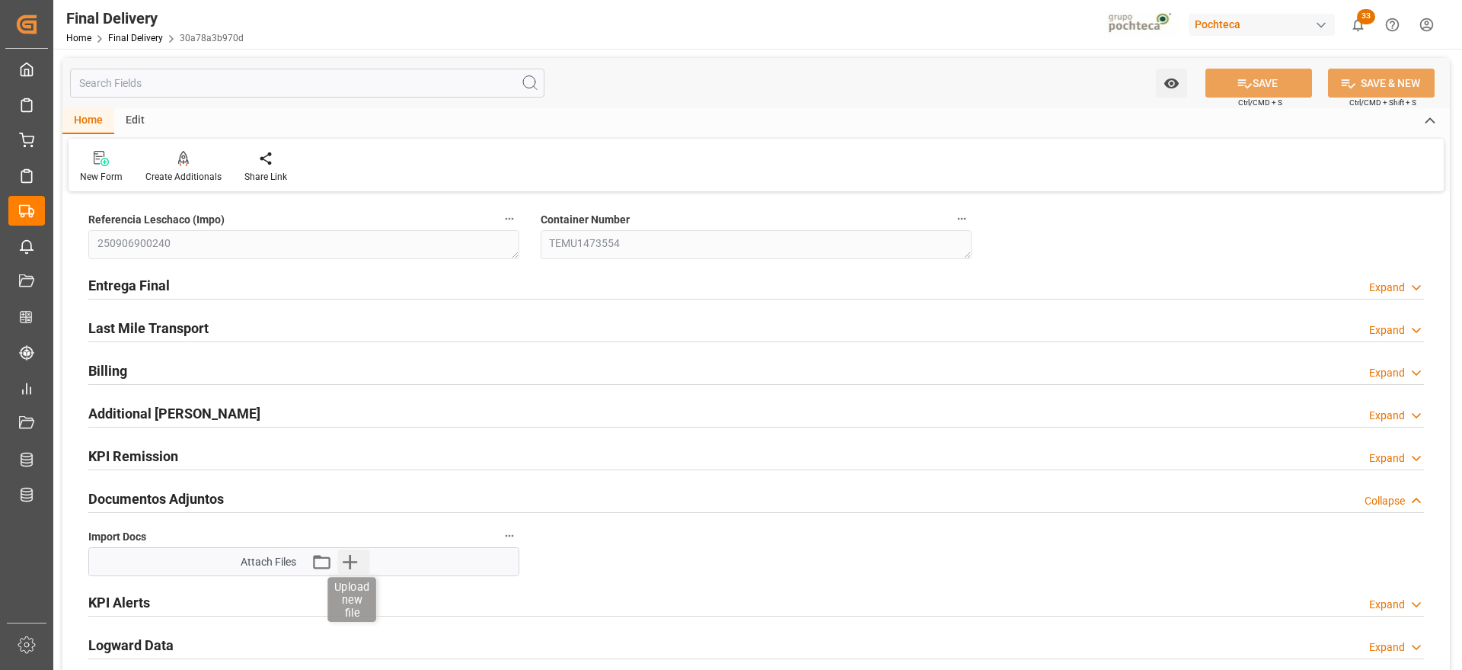
click at [345, 563] on icon "button" at bounding box center [349, 561] width 24 height 24
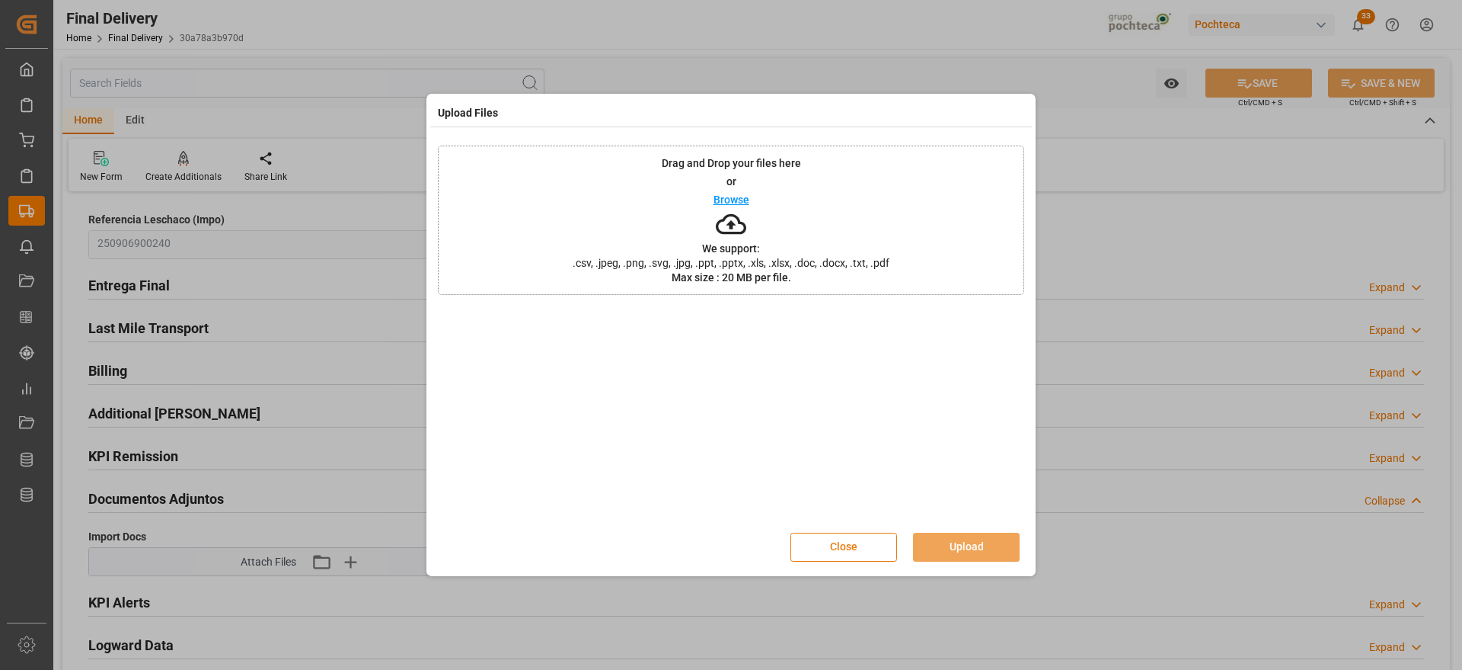
drag, startPoint x: 864, startPoint y: 545, endPoint x: 432, endPoint y: 545, distance: 431.9
click at [861, 545] on button "Close" at bounding box center [844, 546] width 107 height 29
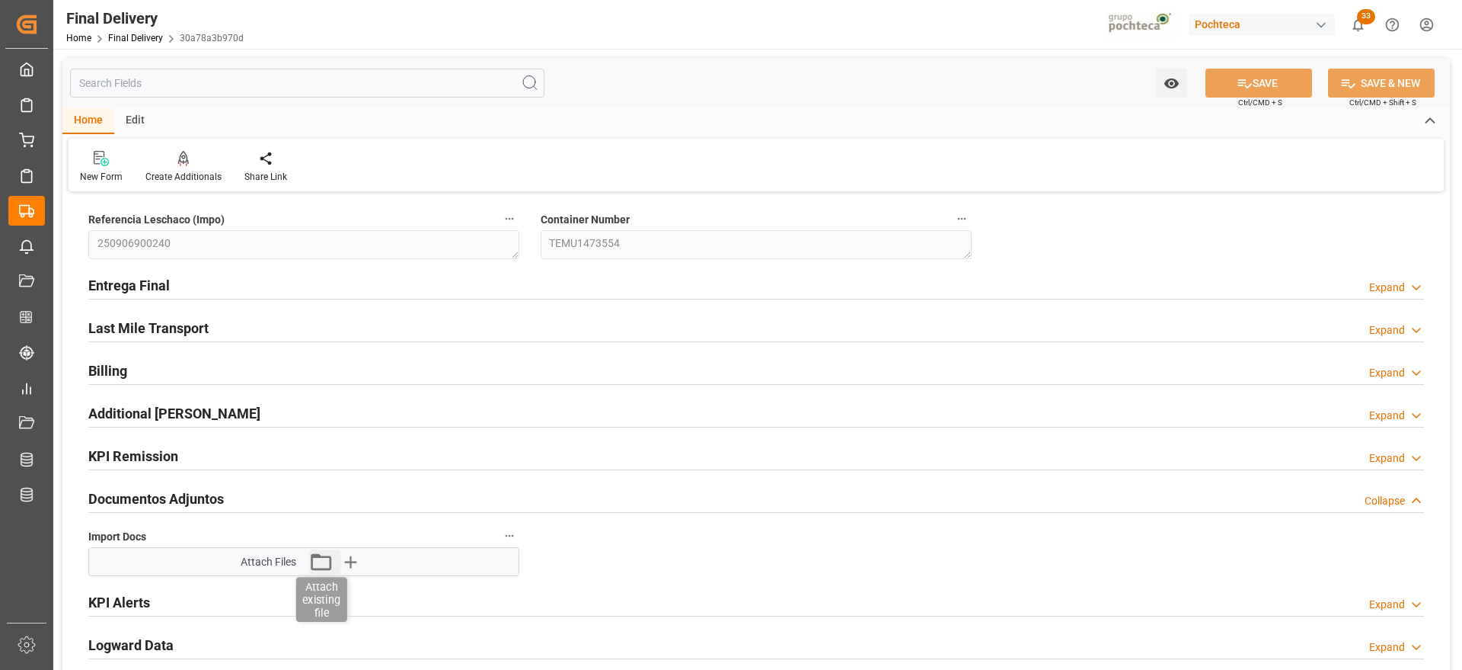
click at [319, 560] on icon "button" at bounding box center [320, 561] width 24 height 24
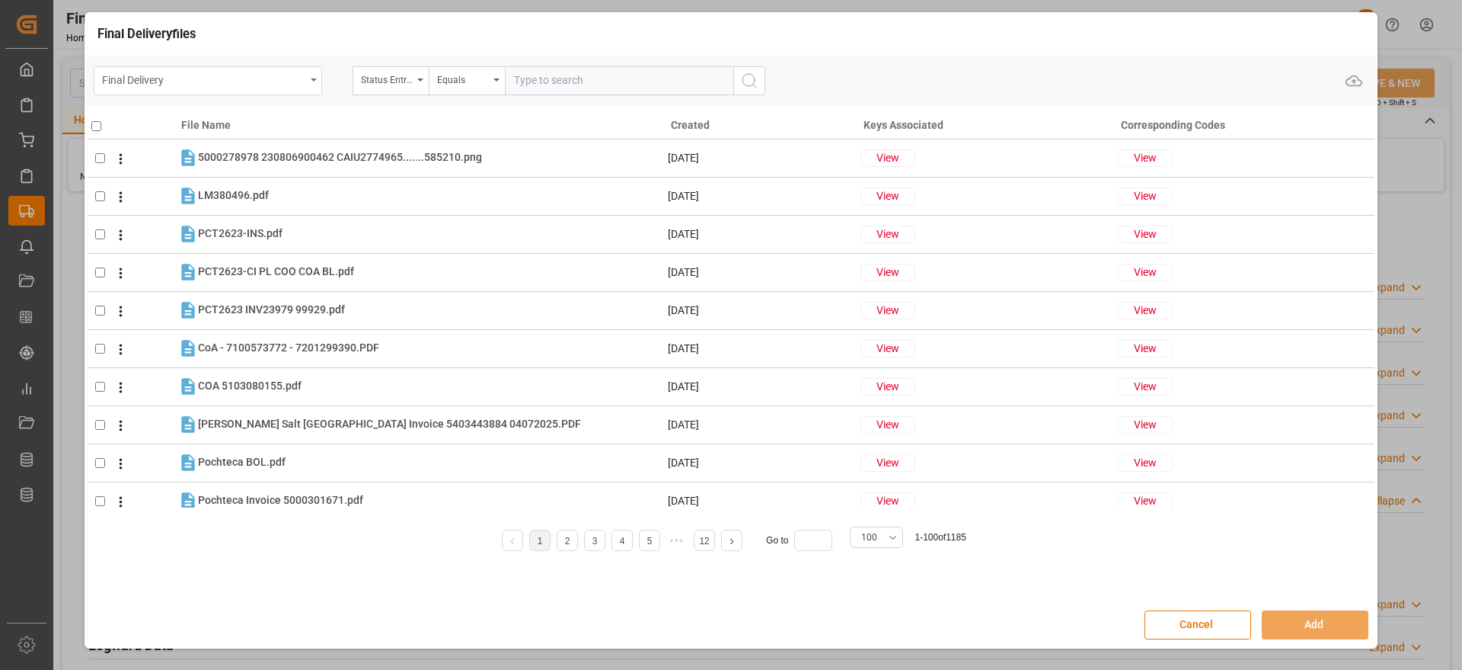
click at [247, 83] on div "Final Delivery" at bounding box center [203, 78] width 203 height 19
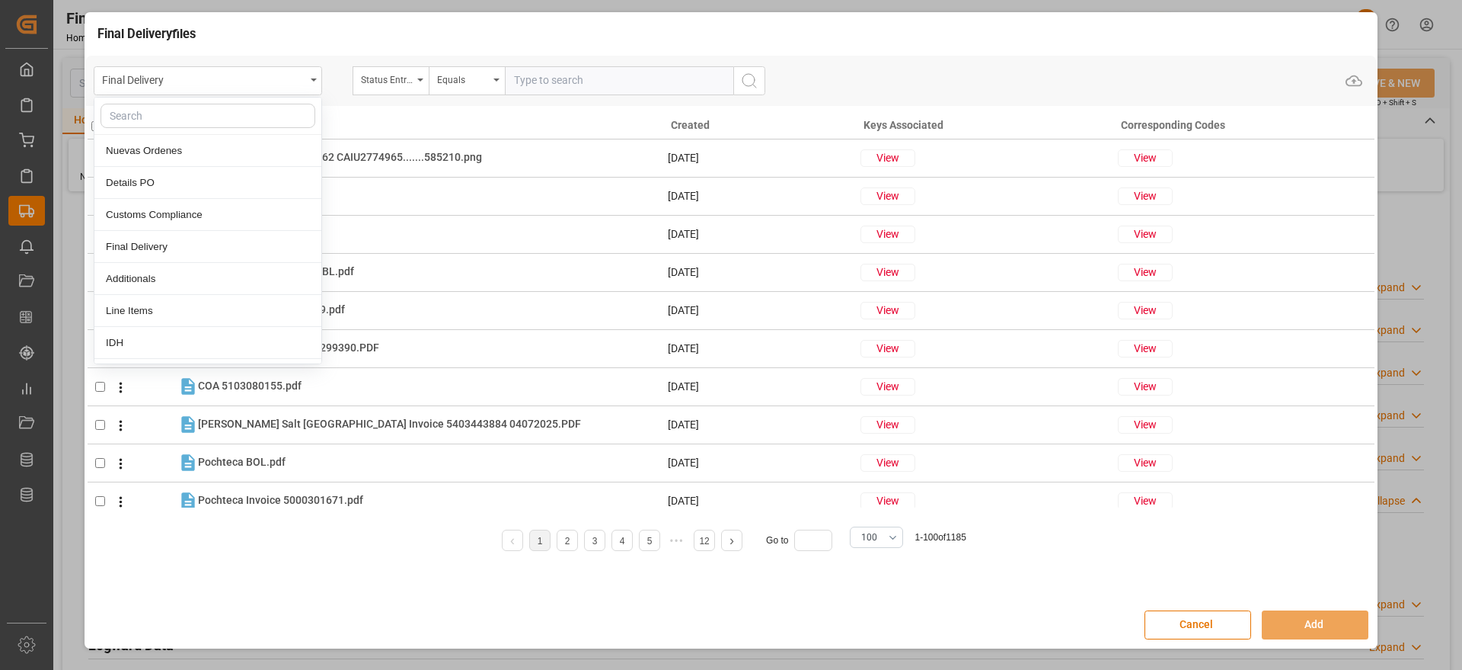
drag, startPoint x: 238, startPoint y: 107, endPoint x: 232, endPoint y: 119, distance: 13.3
click at [232, 118] on input "text" at bounding box center [208, 116] width 215 height 24
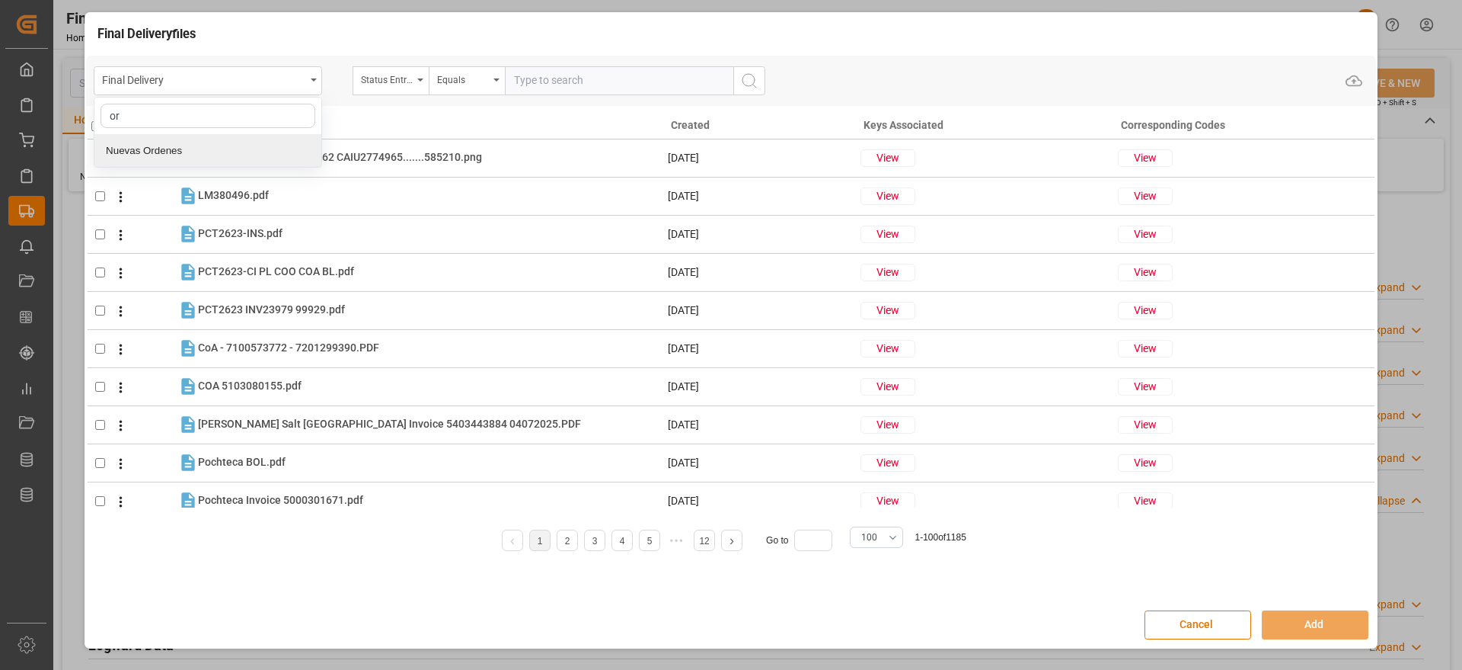
type input "o"
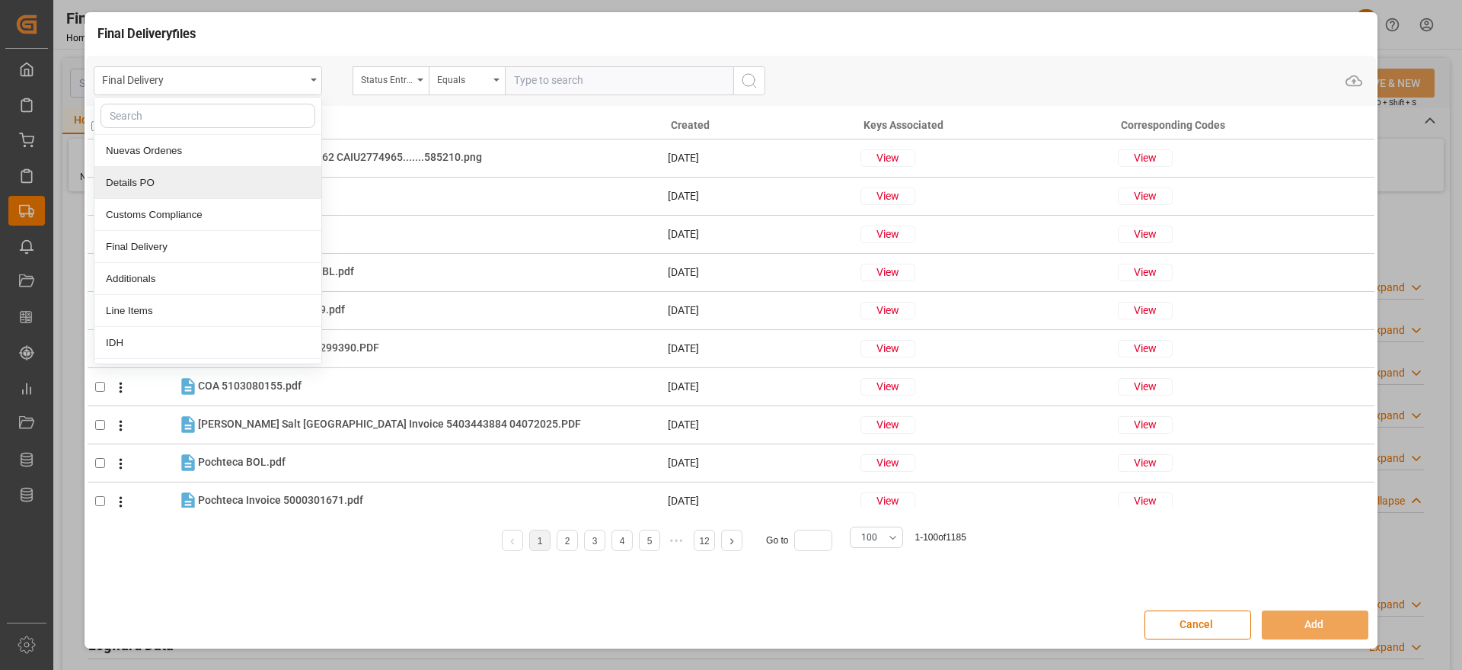
click at [203, 193] on div "Details PO" at bounding box center [207, 183] width 227 height 32
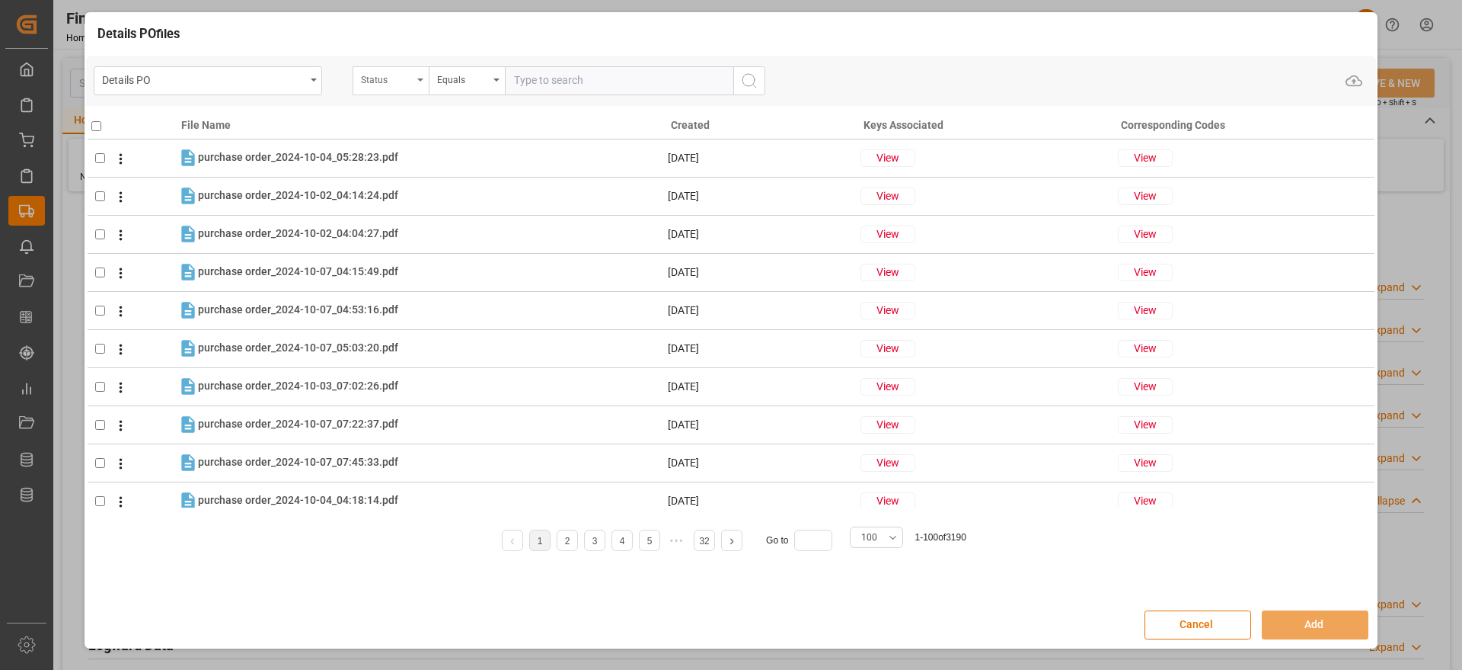
click at [388, 71] on div "Status" at bounding box center [387, 78] width 52 height 18
click at [409, 111] on input "text" at bounding box center [467, 116] width 215 height 24
type input "ord"
click at [499, 149] on div "Orden de Compra nuevo" at bounding box center [466, 151] width 227 height 32
click at [602, 94] on input "text" at bounding box center [619, 80] width 228 height 29
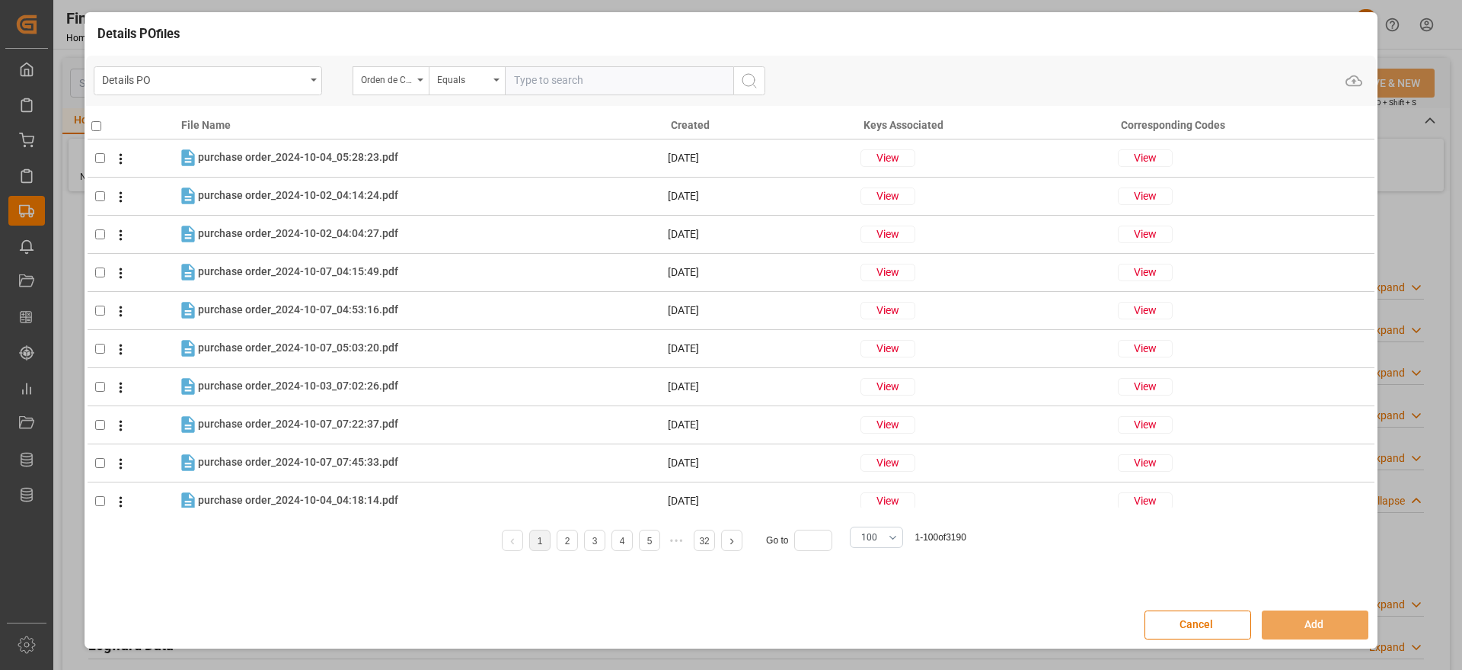
paste input "5000306319"
type input "5000306319"
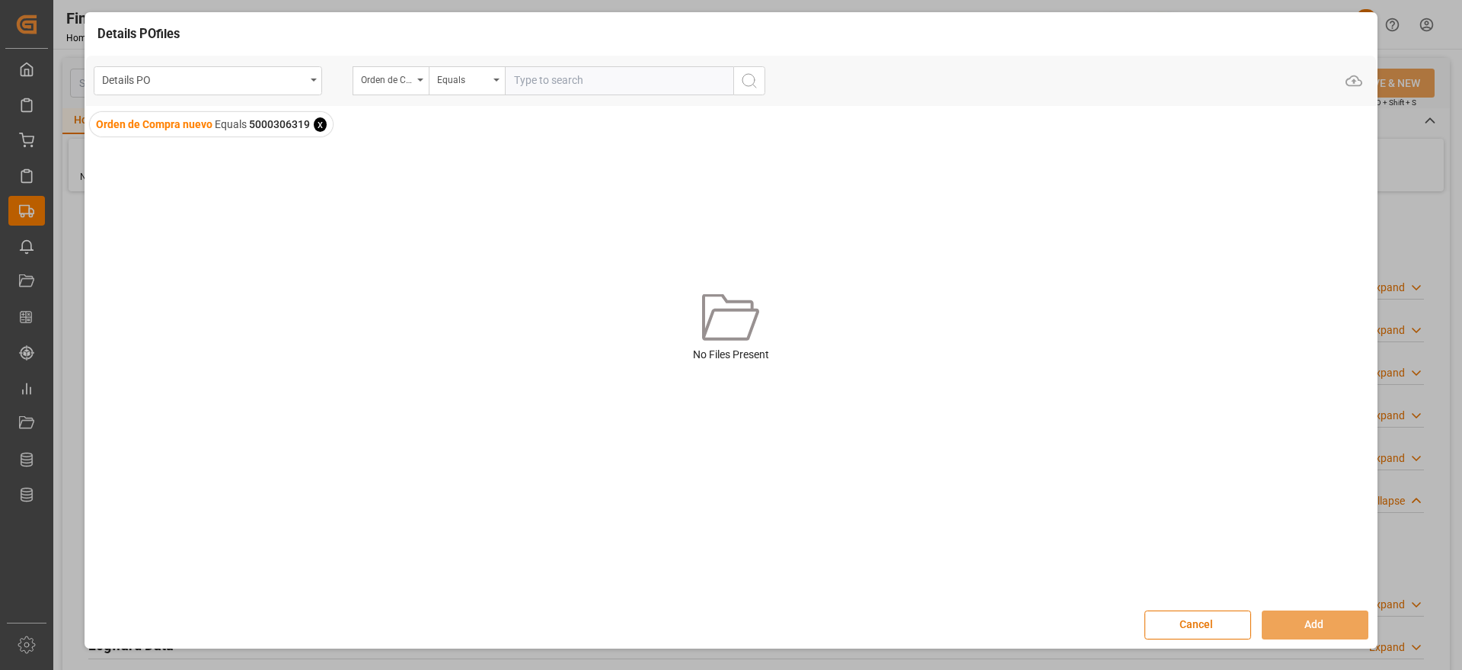
click at [526, 86] on input "text" at bounding box center [619, 80] width 228 height 29
paste input "5000306319"
type input "5000306319"
drag, startPoint x: 321, startPoint y: 123, endPoint x: 318, endPoint y: 133, distance: 10.6
click at [321, 122] on span "x" at bounding box center [320, 124] width 13 height 14
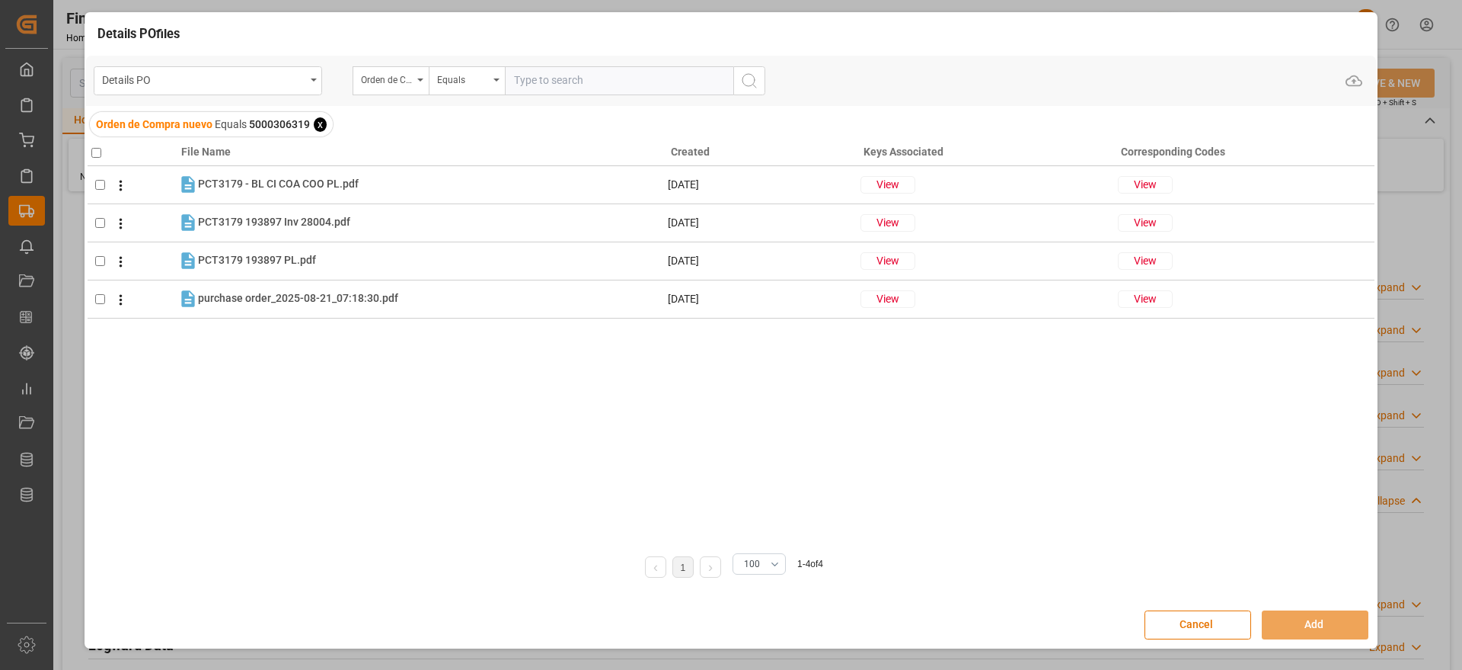
click at [98, 151] on input "checkbox" at bounding box center [96, 153] width 10 height 10
checkbox input "true"
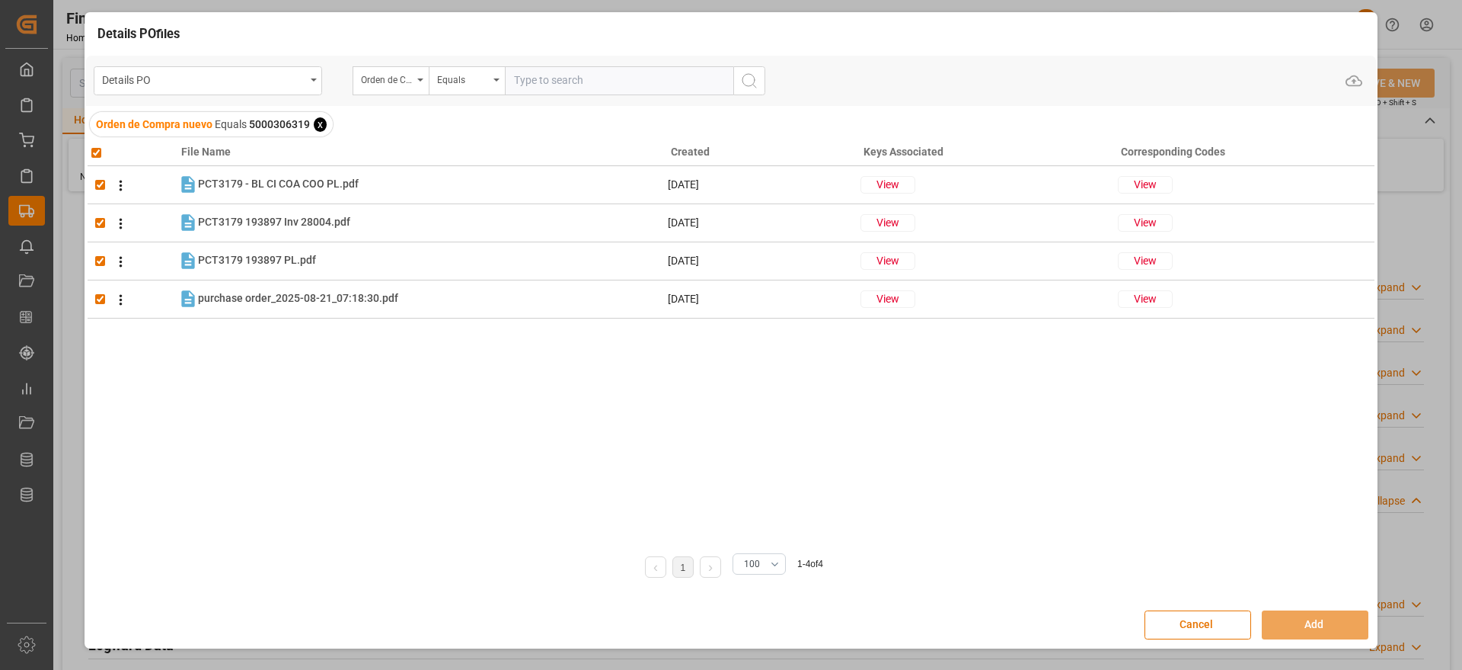
checkbox input "true"
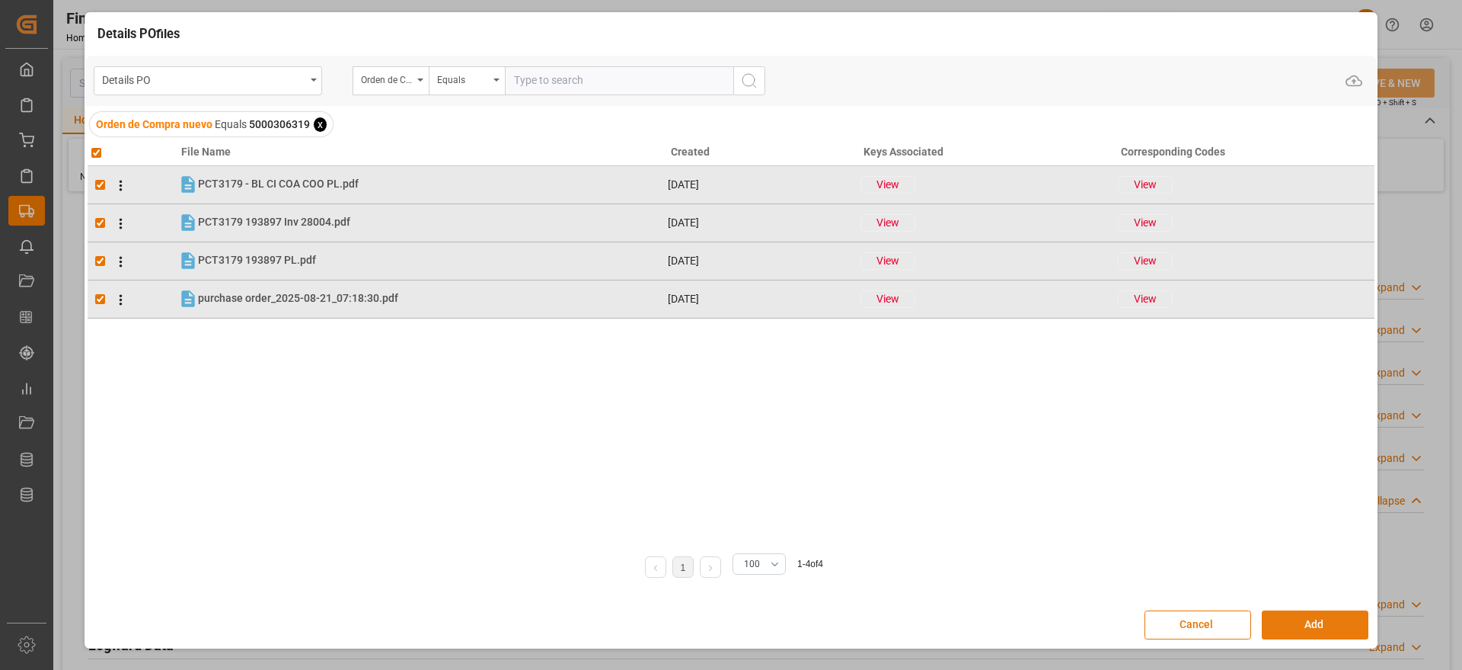
click at [1316, 629] on button "Add" at bounding box center [1315, 624] width 107 height 29
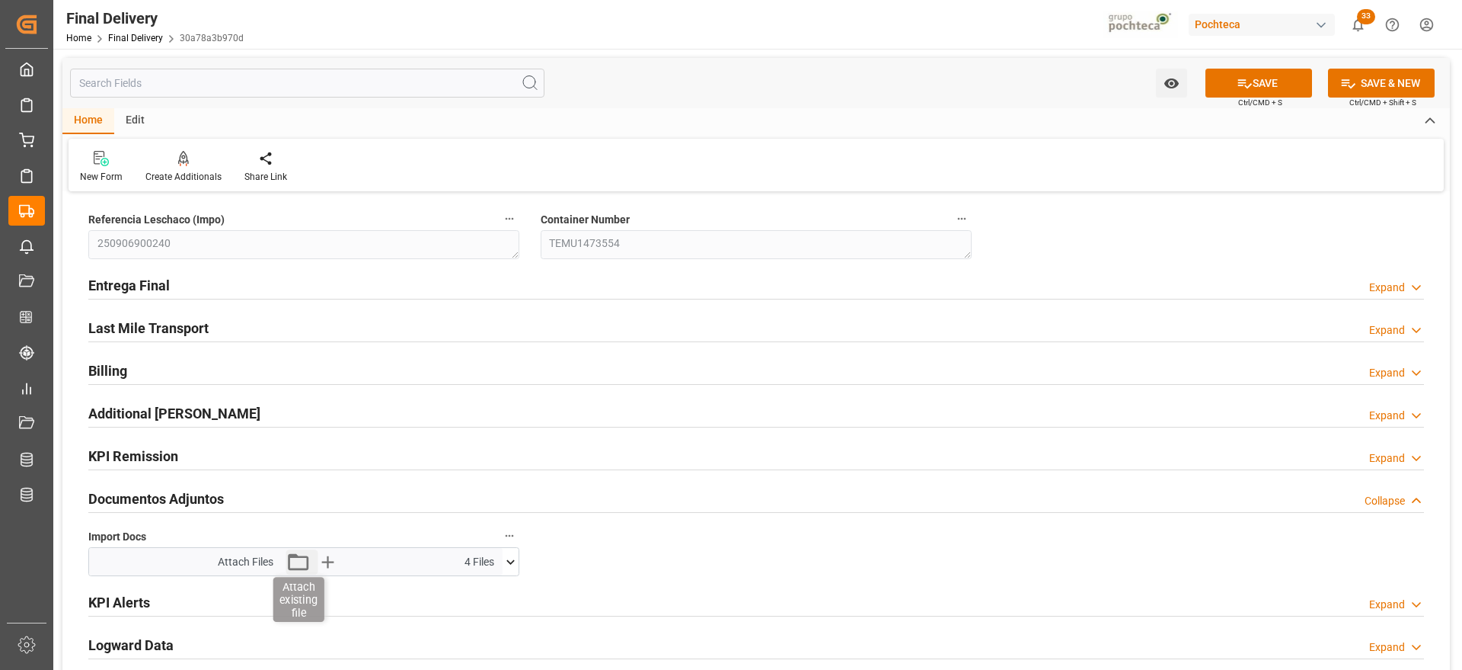
click at [292, 554] on icon "button" at bounding box center [298, 561] width 21 height 17
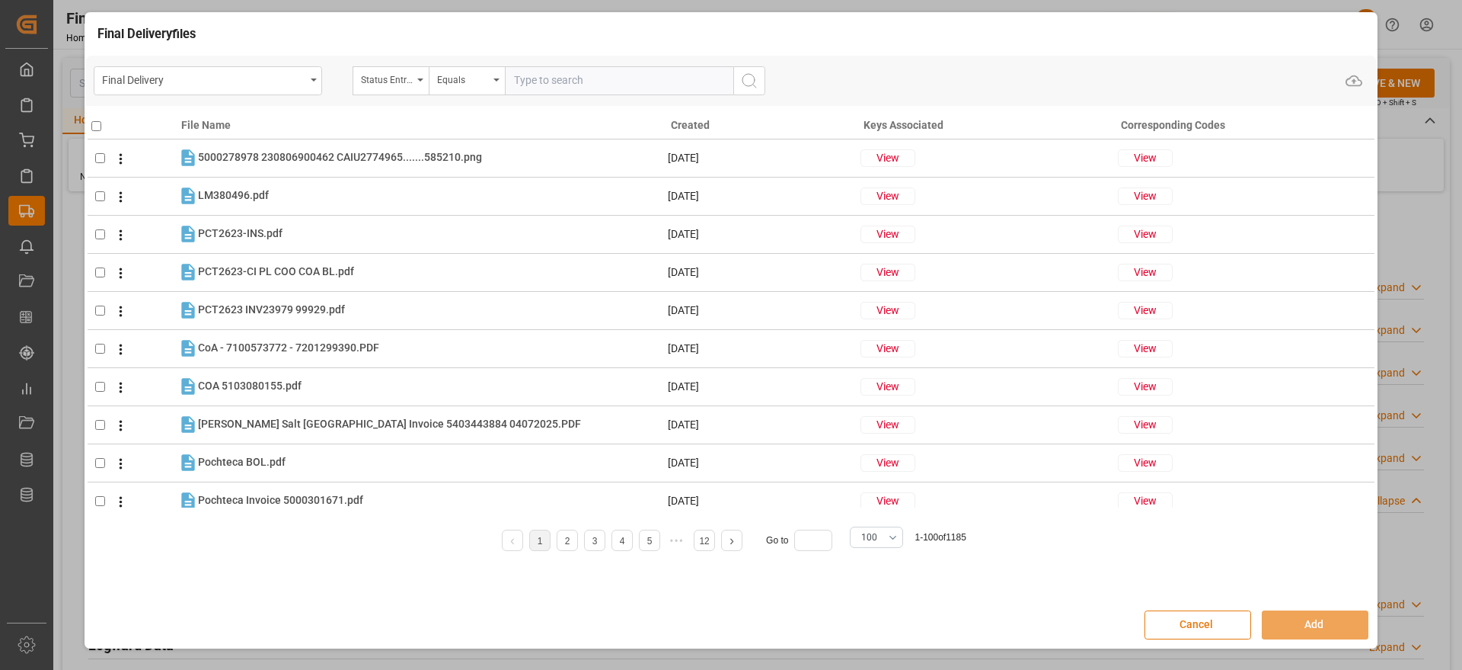
click at [1211, 628] on button "Cancel" at bounding box center [1198, 624] width 107 height 29
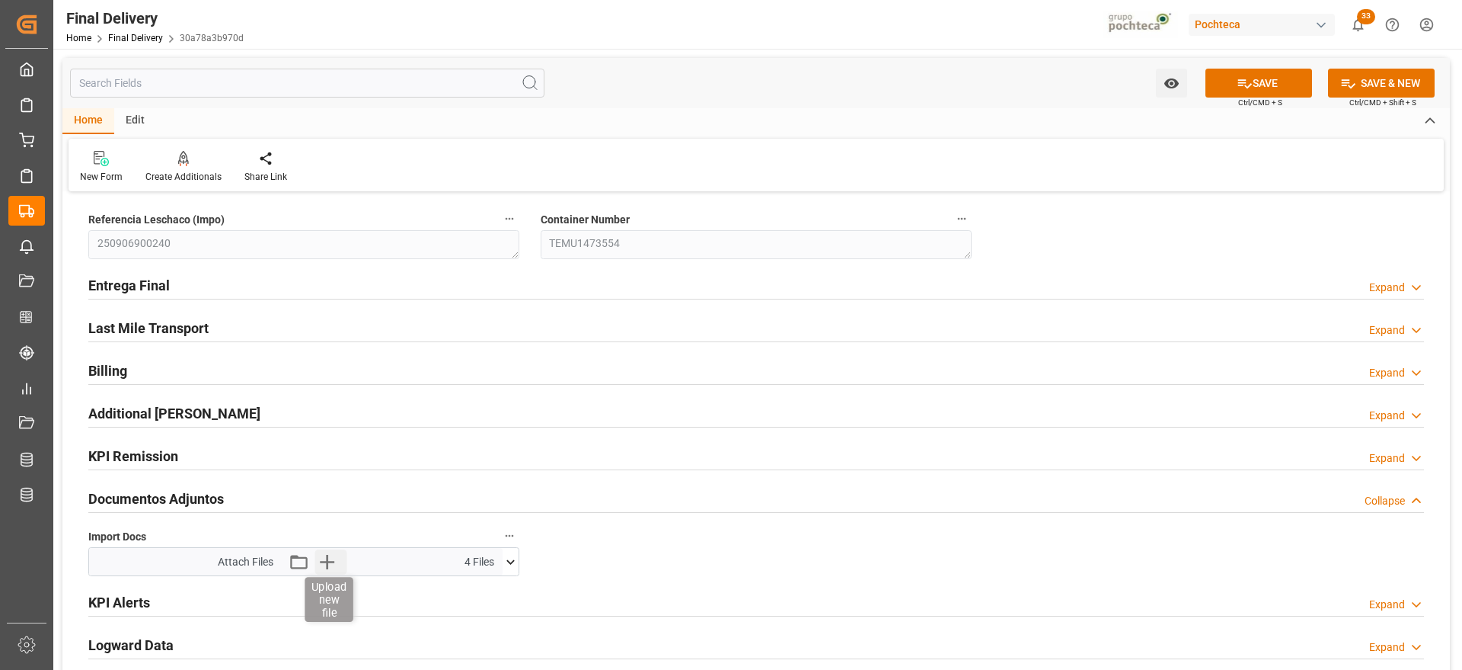
click at [321, 561] on icon "button" at bounding box center [327, 561] width 14 height 14
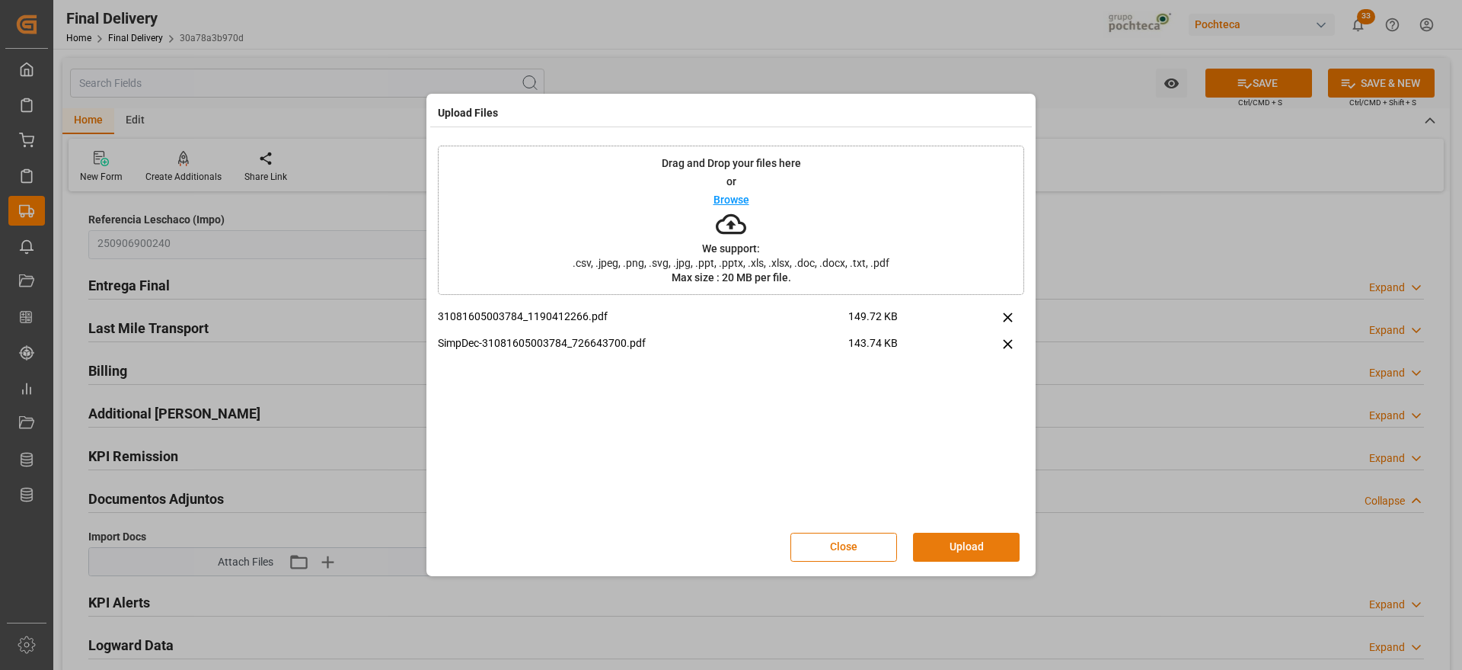
click at [980, 548] on button "Upload" at bounding box center [966, 546] width 107 height 29
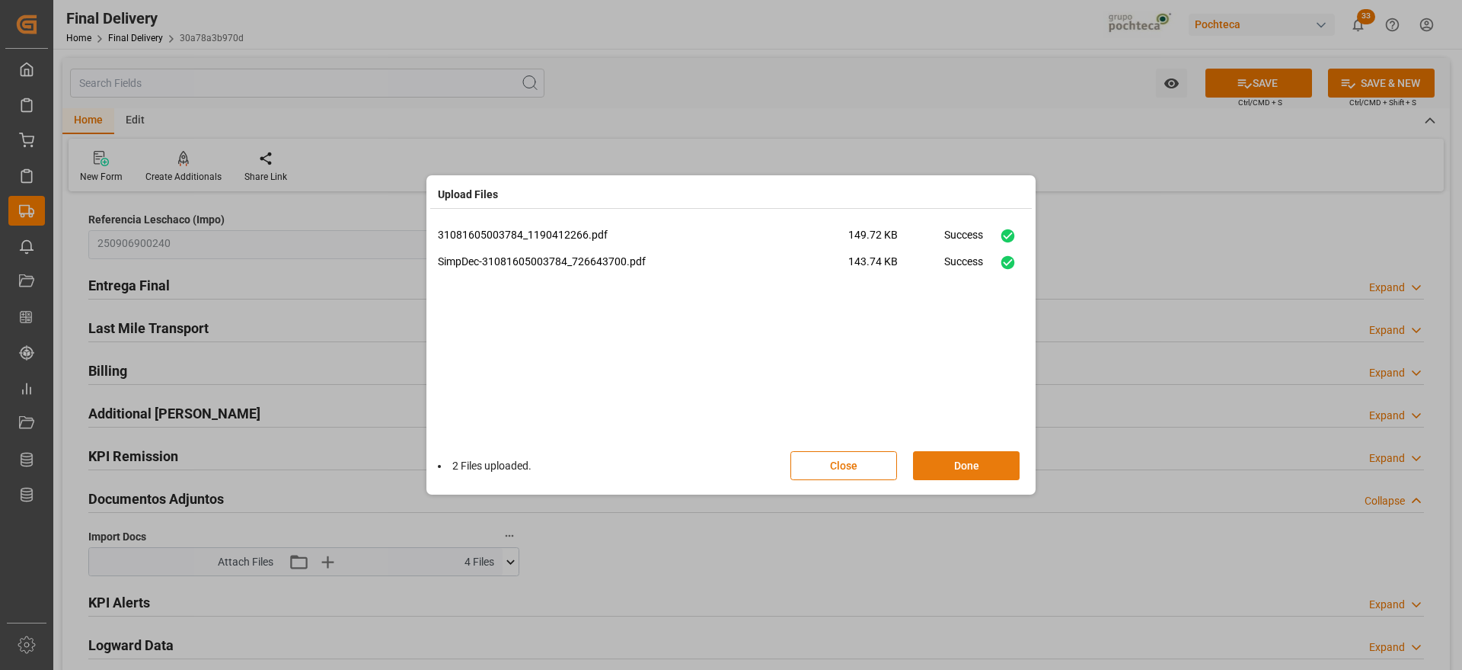
click at [960, 468] on button "Done" at bounding box center [966, 465] width 107 height 29
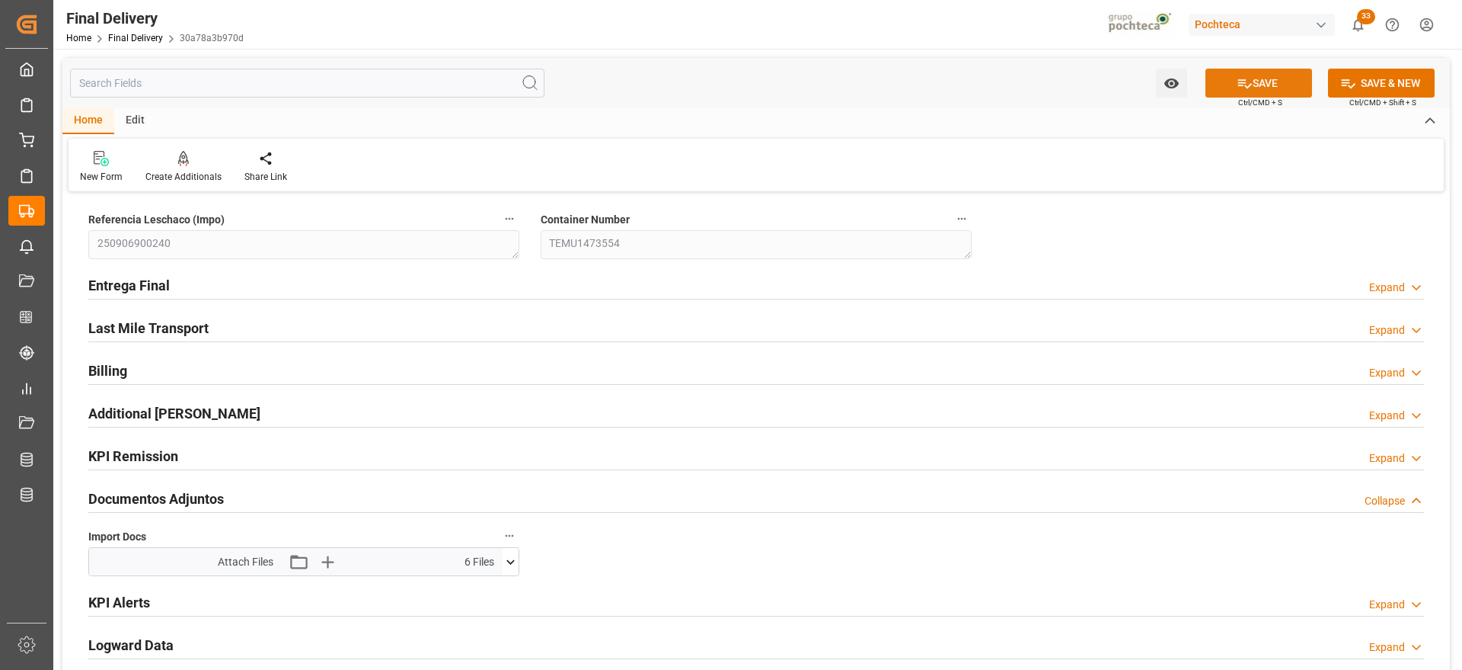
click at [1240, 81] on icon at bounding box center [1245, 83] width 16 height 16
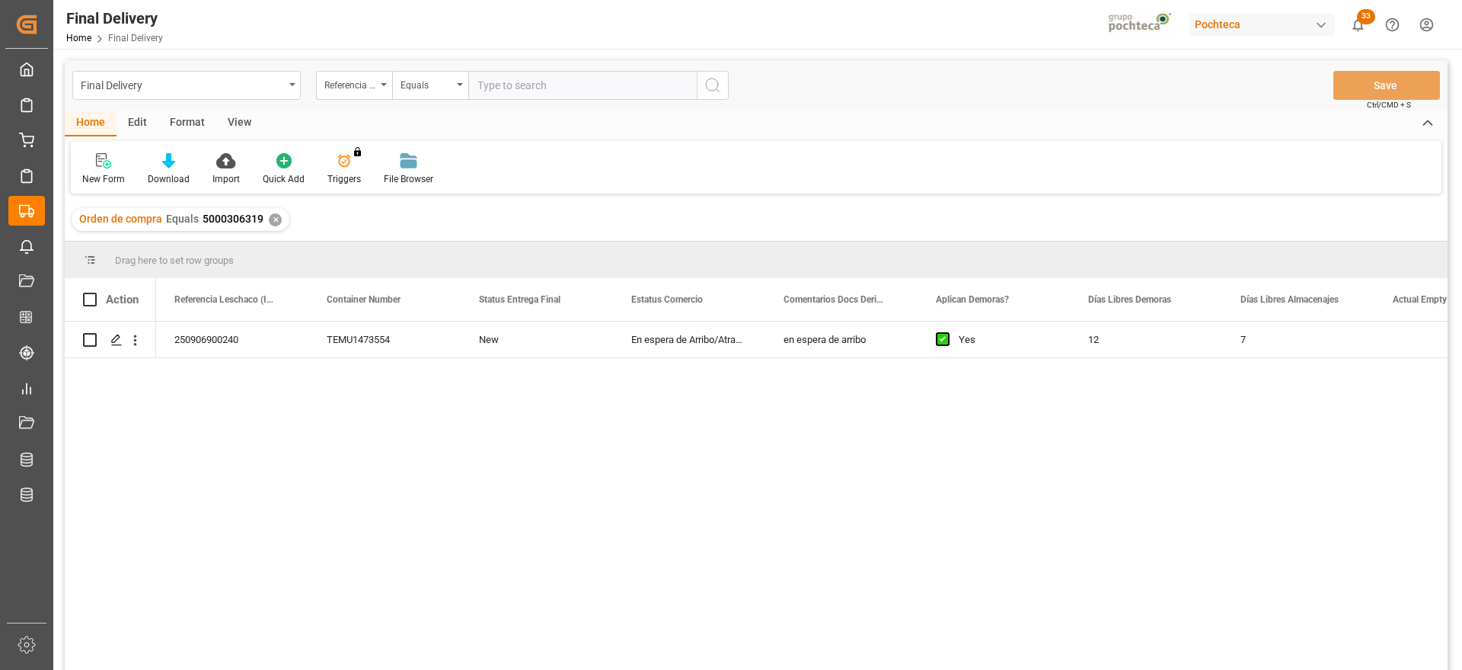
click at [1341, 397] on div "250906900240 TEMU1473554 New En espera de Arribo/Atraque en espera de arribo Ye…" at bounding box center [802, 500] width 1292 height 358
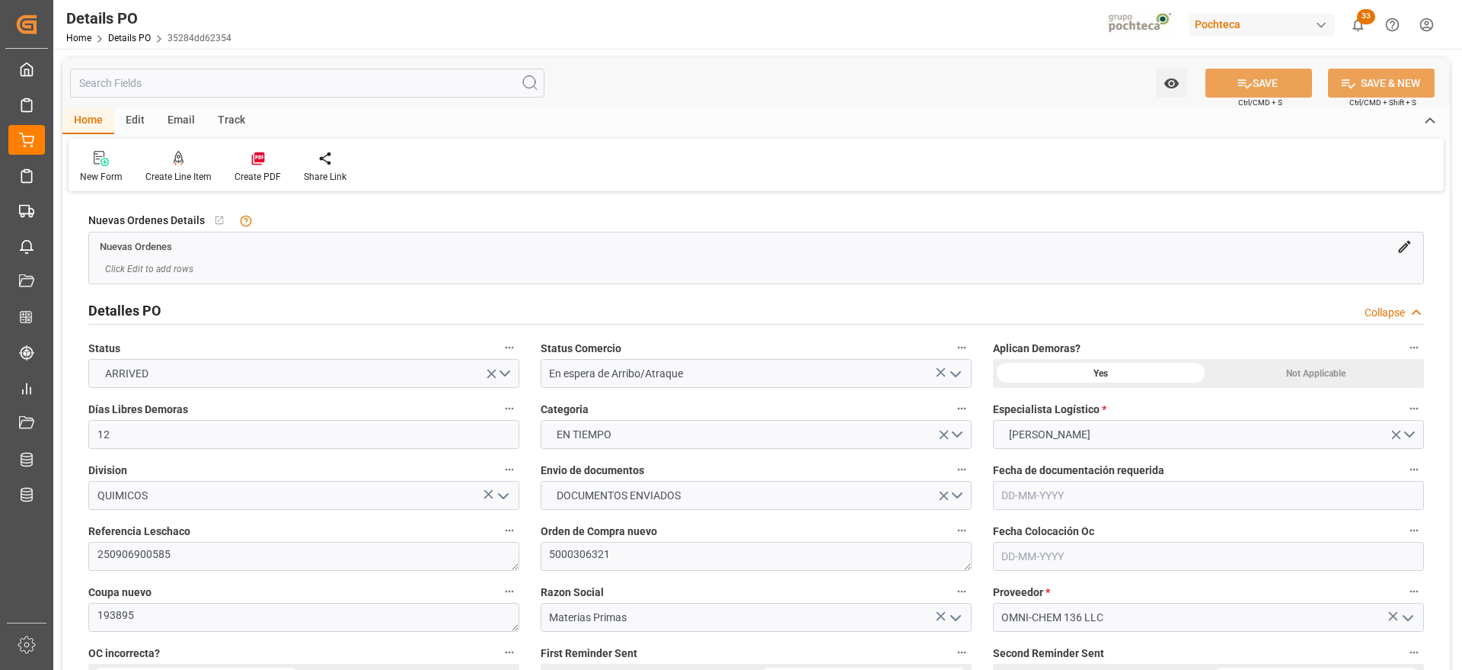
type input "[DATE]"
type input "15-08-2025"
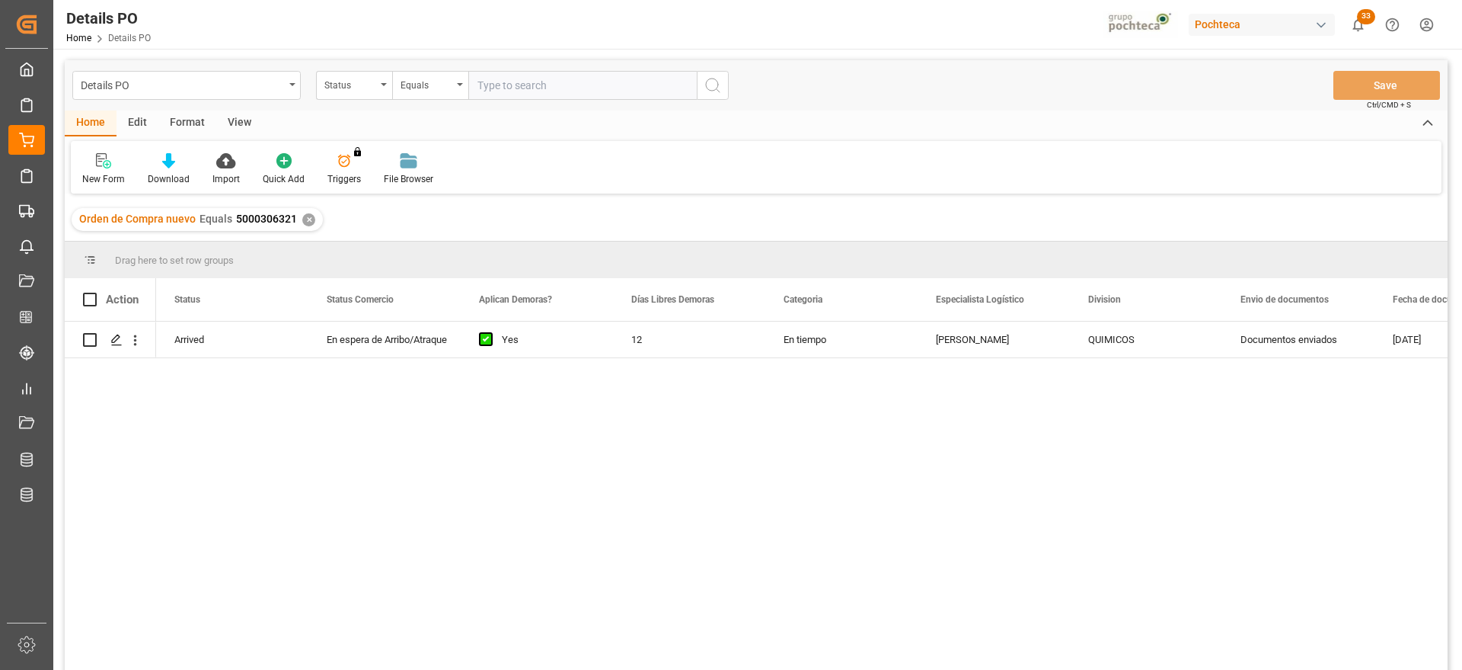
click at [302, 216] on div "✕" at bounding box center [308, 219] width 13 height 13
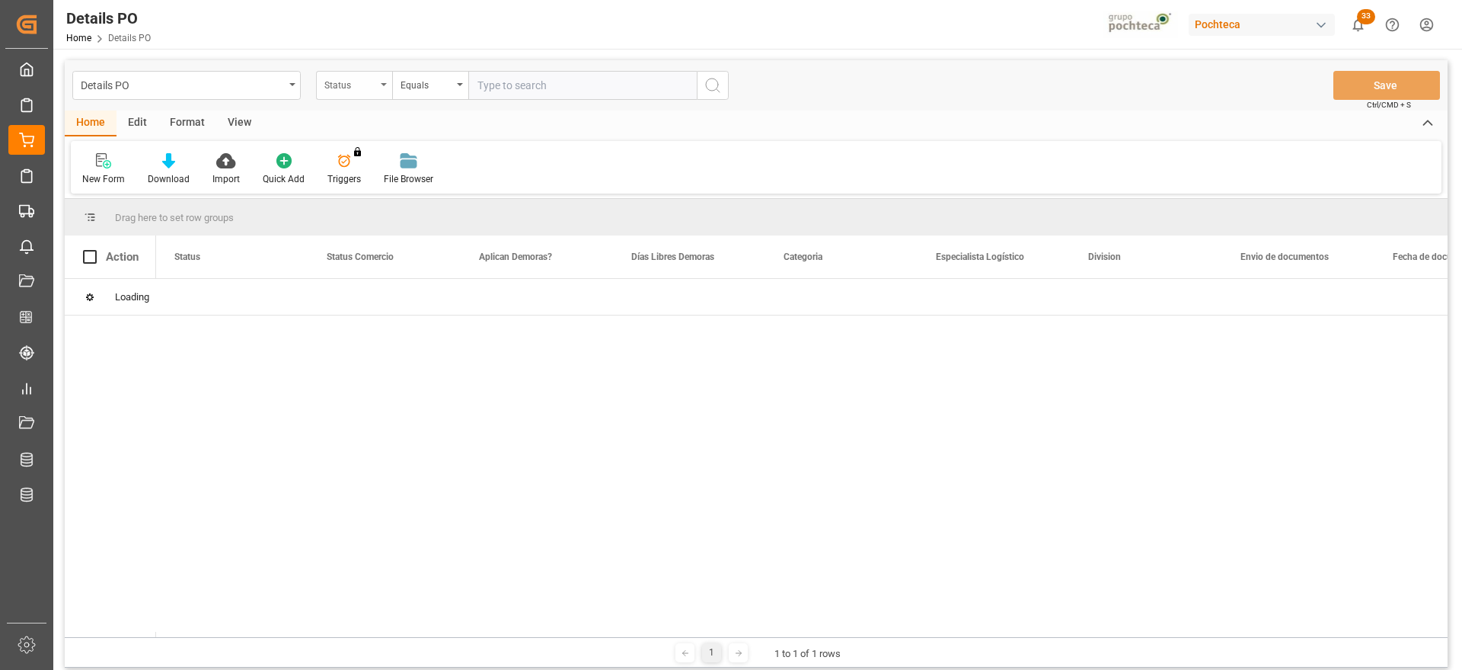
click at [338, 87] on div "Status" at bounding box center [350, 84] width 52 height 18
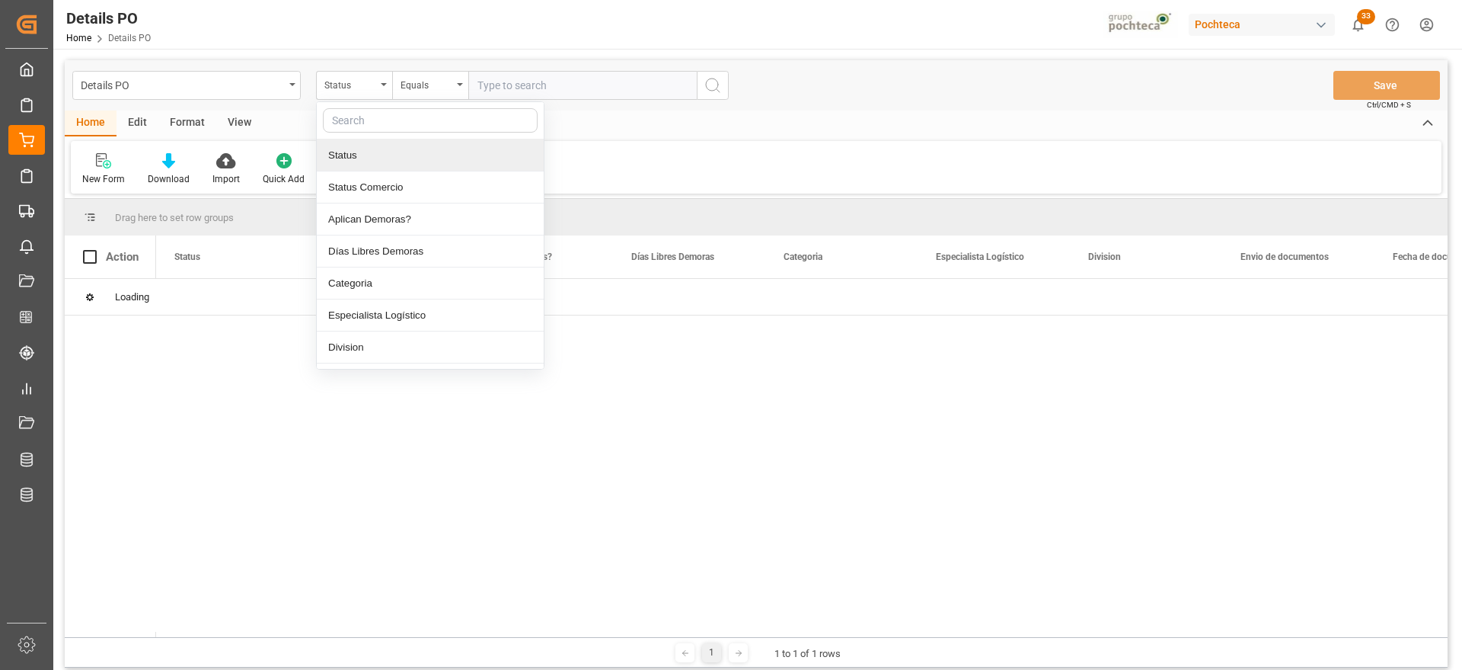
click at [361, 122] on input "text" at bounding box center [430, 120] width 215 height 24
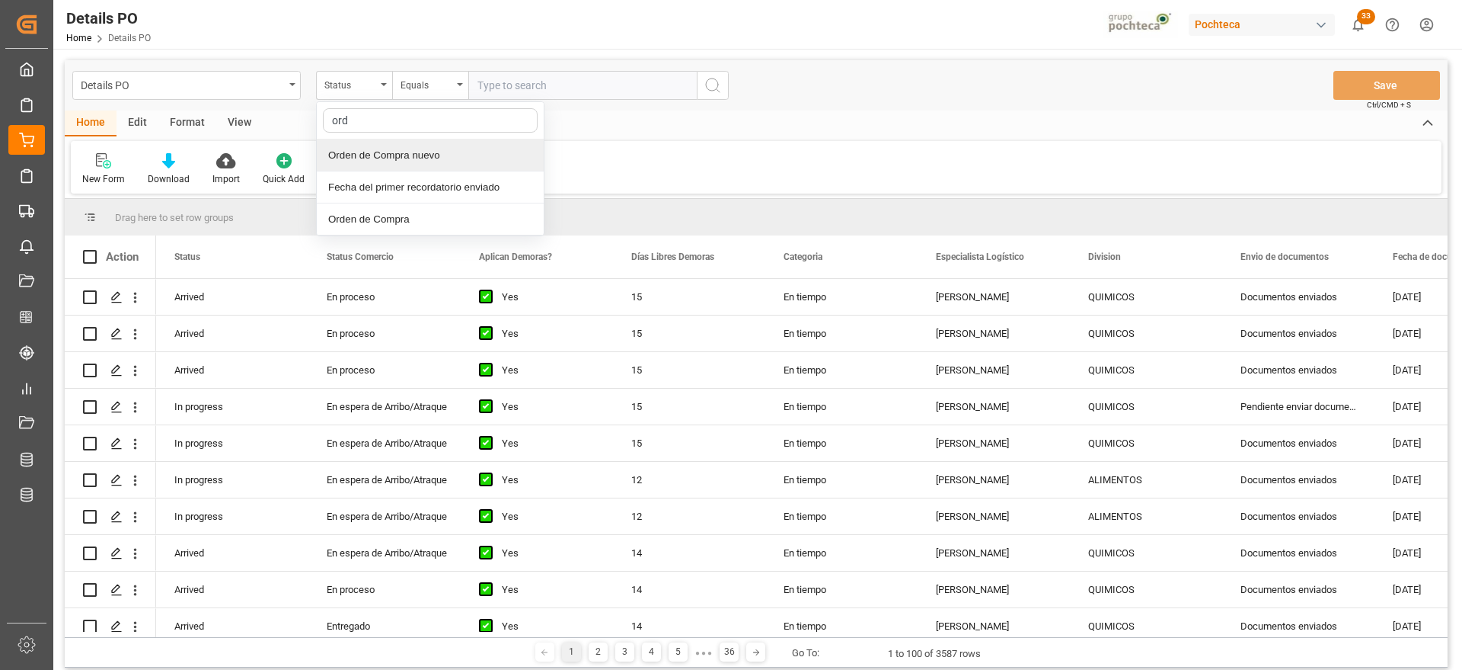
type input "orde"
click at [398, 143] on div "Orden de Compra nuevo" at bounding box center [430, 155] width 227 height 32
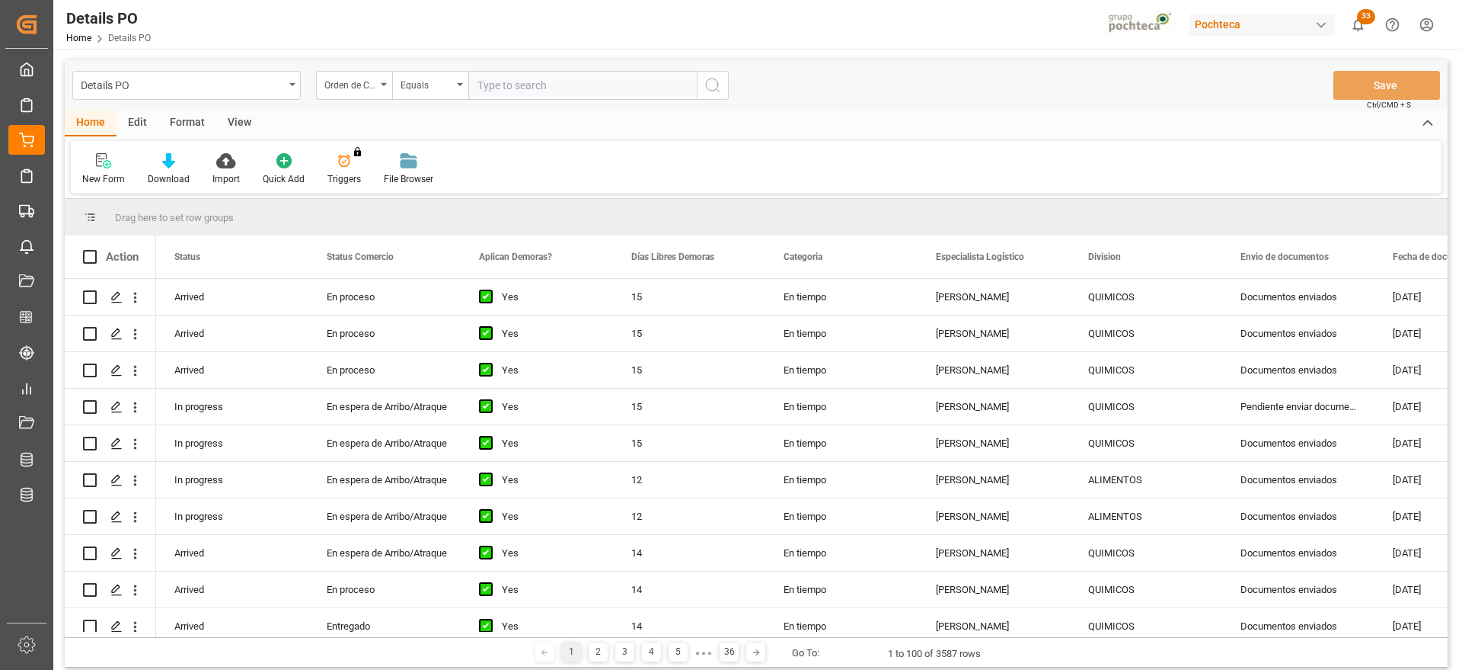
click at [485, 97] on input "text" at bounding box center [582, 85] width 228 height 29
paste input "5000305074"
type input "5000305074"
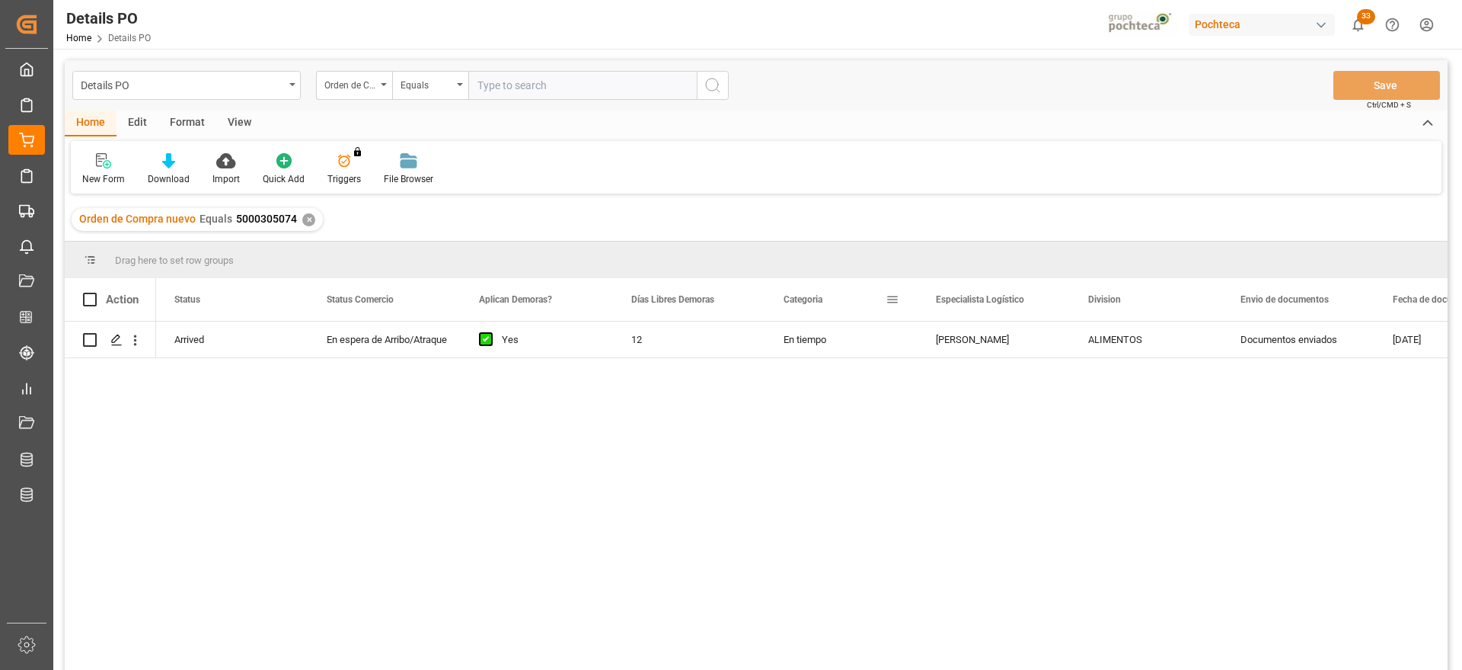
click at [778, 324] on div "Action Status Status Comercio Aplican Demoras? Arrived" at bounding box center [756, 478] width 1383 height 401
click at [820, 340] on div "En tiempo" at bounding box center [841, 339] width 152 height 36
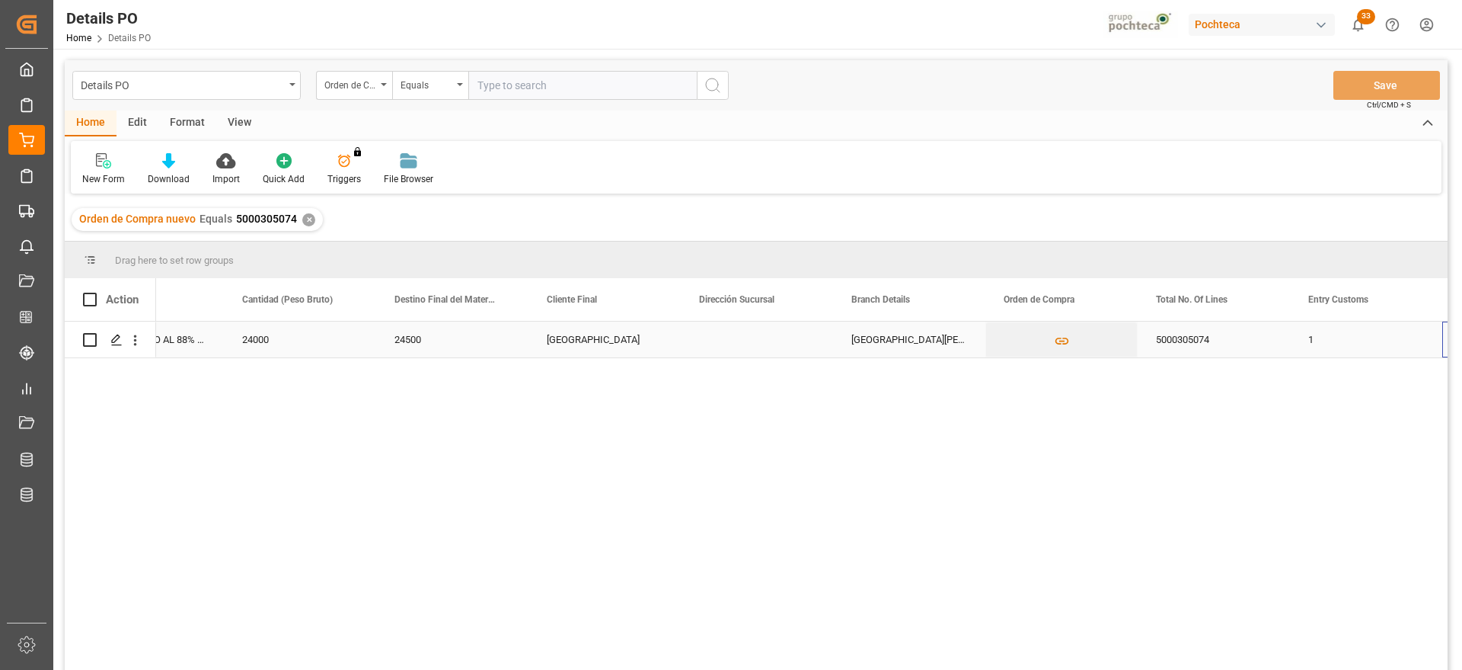
scroll to position [0, 4502]
click at [308, 222] on div "✕" at bounding box center [308, 219] width 13 height 13
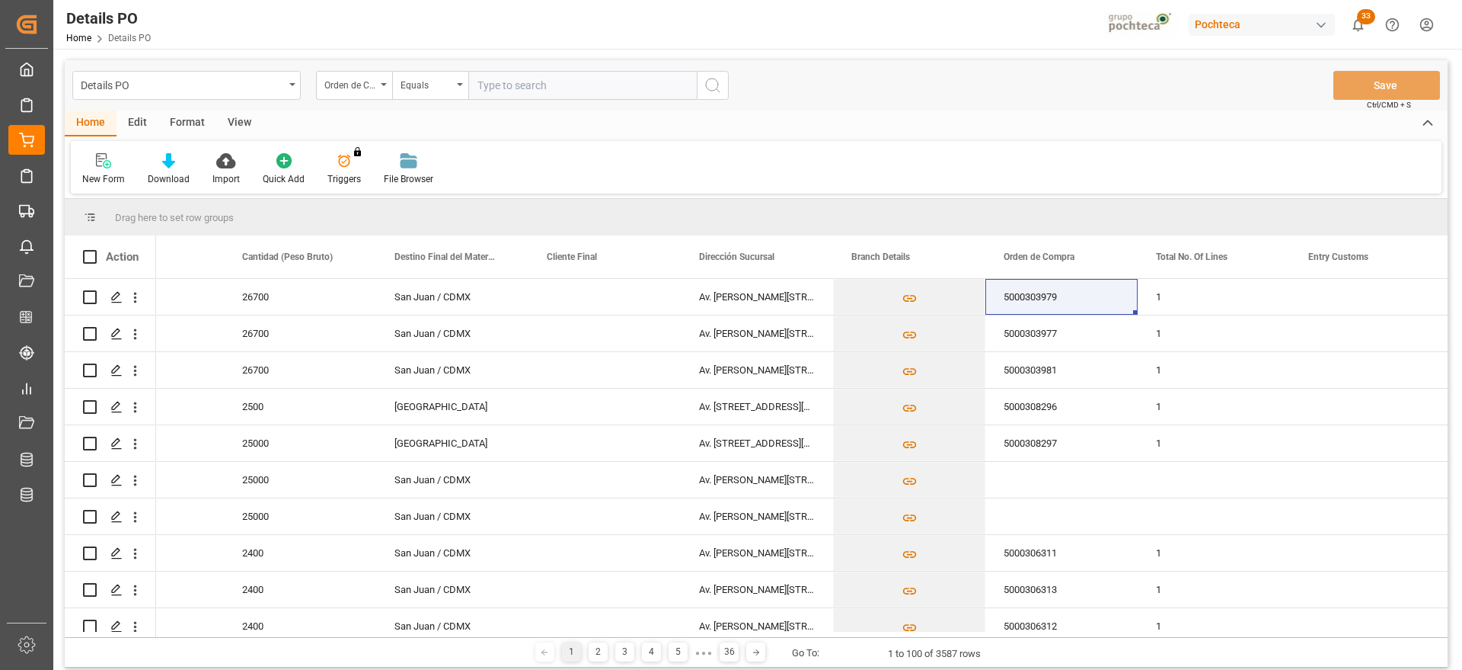
click at [529, 80] on input "text" at bounding box center [582, 85] width 228 height 29
paste input "5000306319"
type input "5000306319"
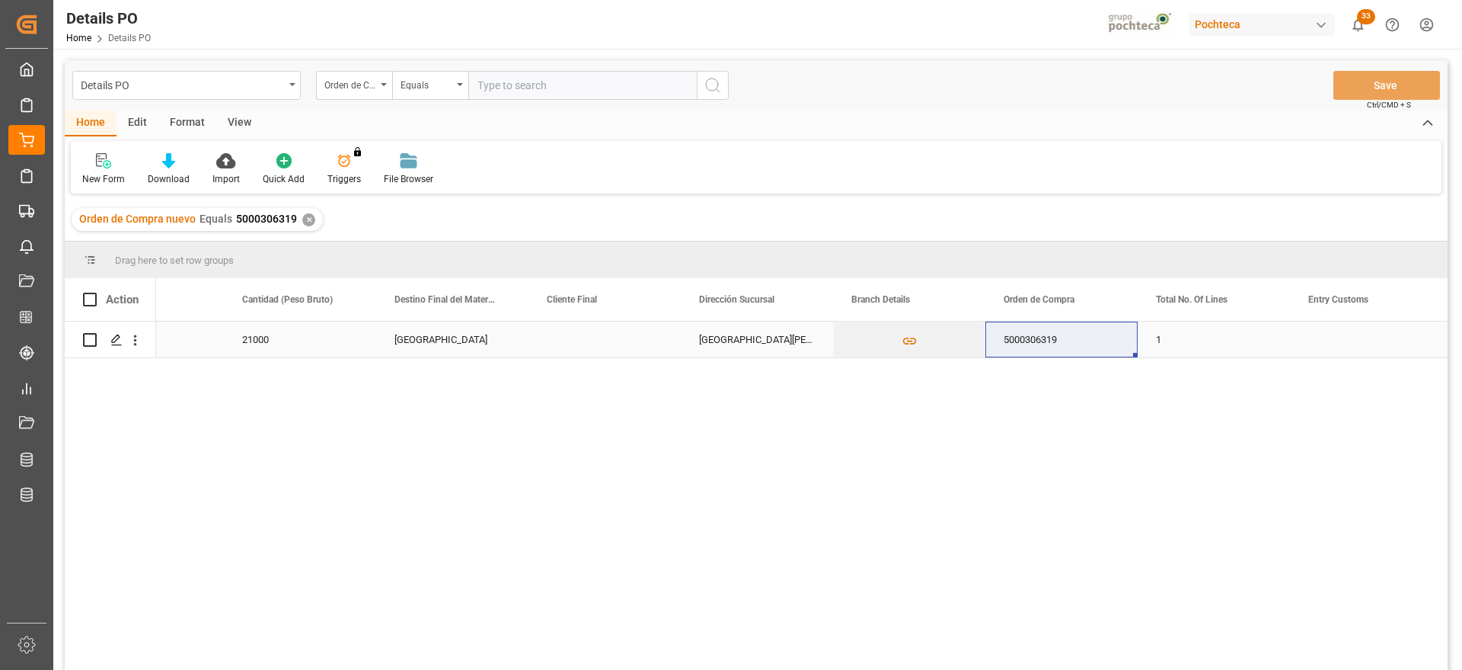
click at [1093, 337] on div "5000306319" at bounding box center [1062, 339] width 152 height 36
